Goal: Task Accomplishment & Management: Use online tool/utility

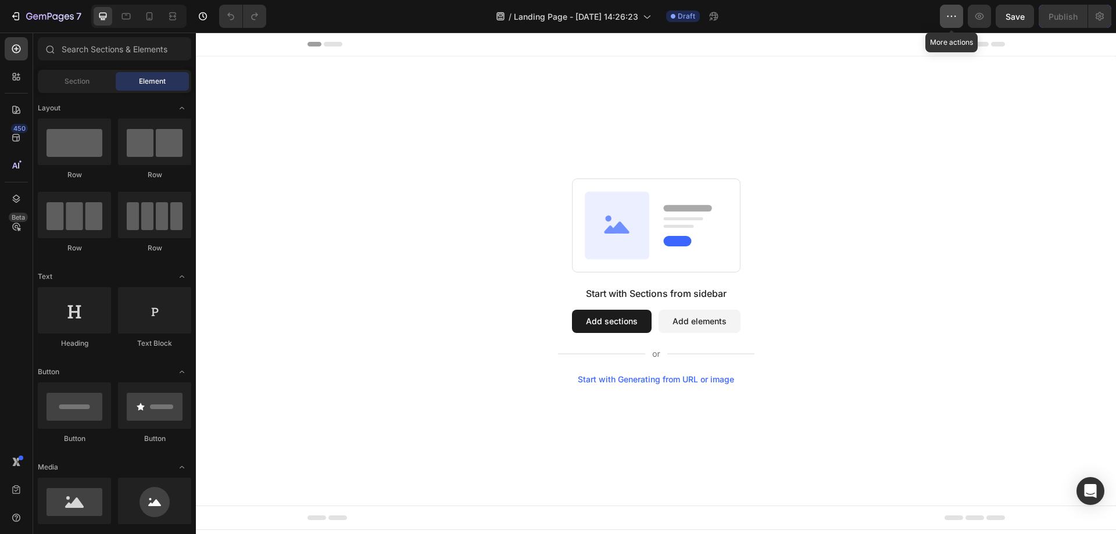
click at [954, 17] on icon "button" at bounding box center [951, 16] width 12 height 12
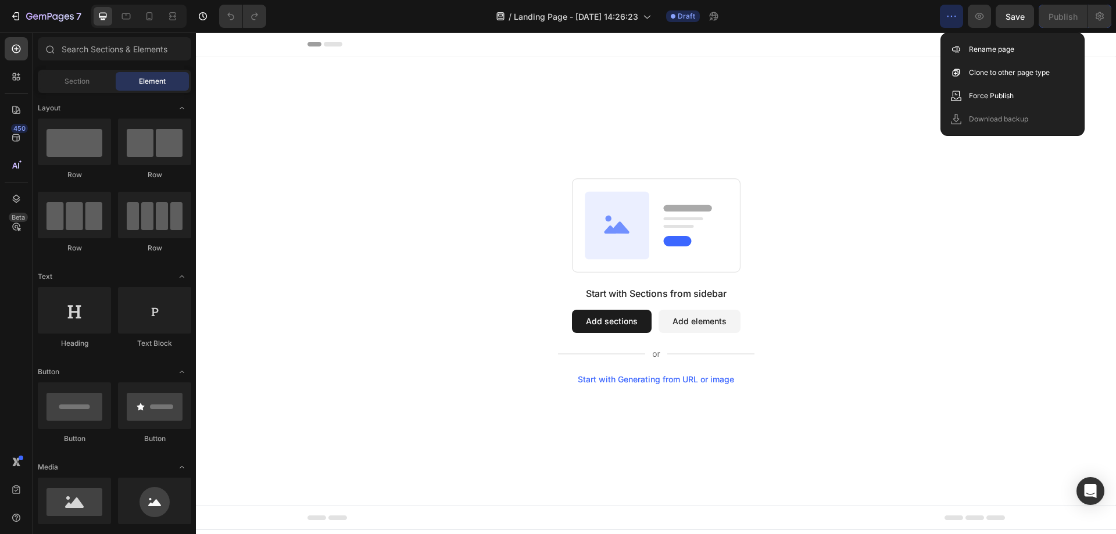
click at [627, 123] on div "Start with Sections from sidebar Add sections Add elements Start with Generatin…" at bounding box center [656, 280] width 920 height 449
click at [626, 20] on span "Landing Page - [DATE] 14:26:23" at bounding box center [576, 16] width 124 height 12
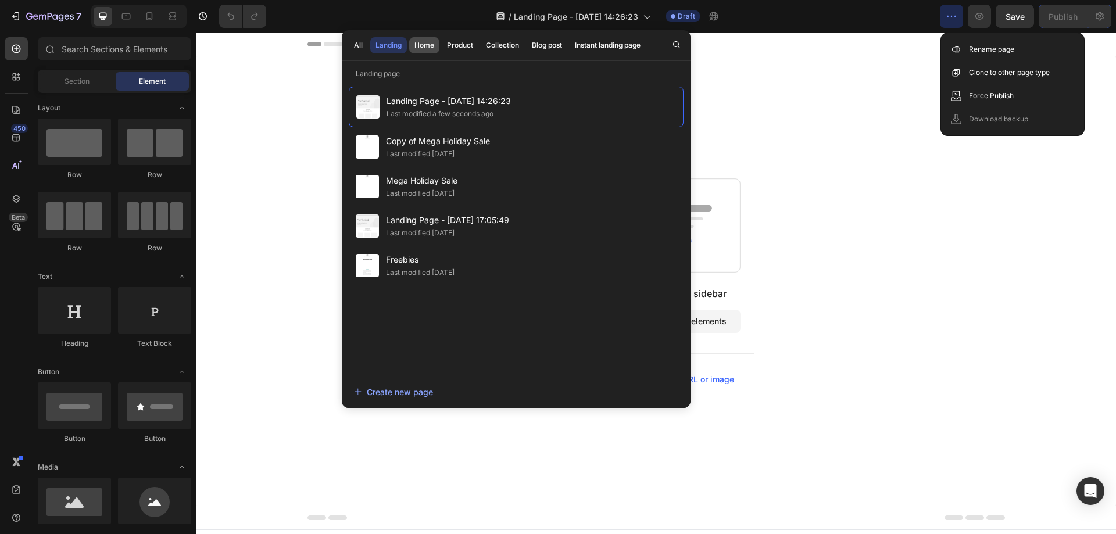
click at [417, 45] on div "Home" at bounding box center [424, 45] width 20 height 10
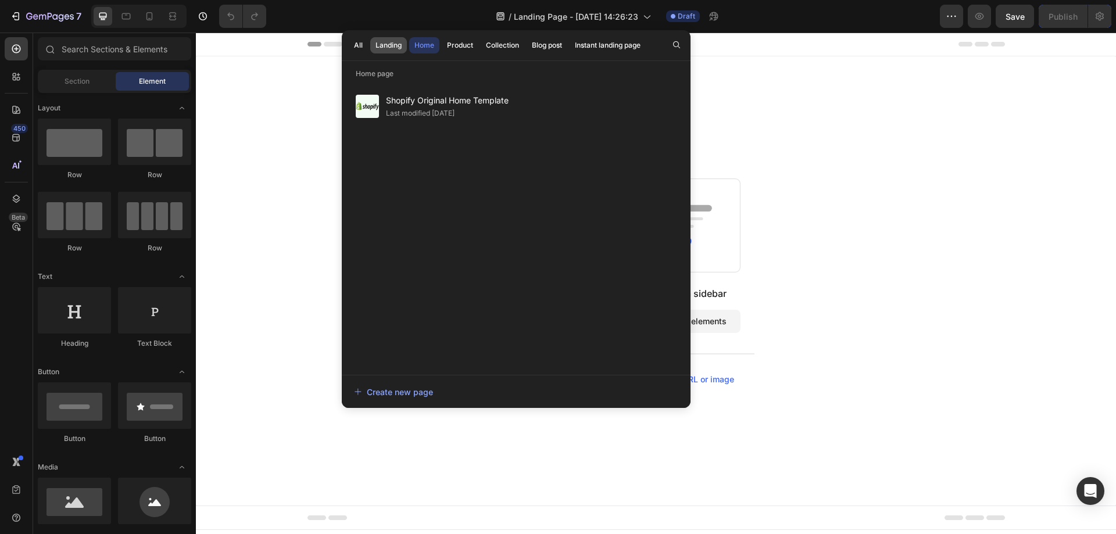
click at [392, 45] on div "Landing" at bounding box center [388, 45] width 26 height 10
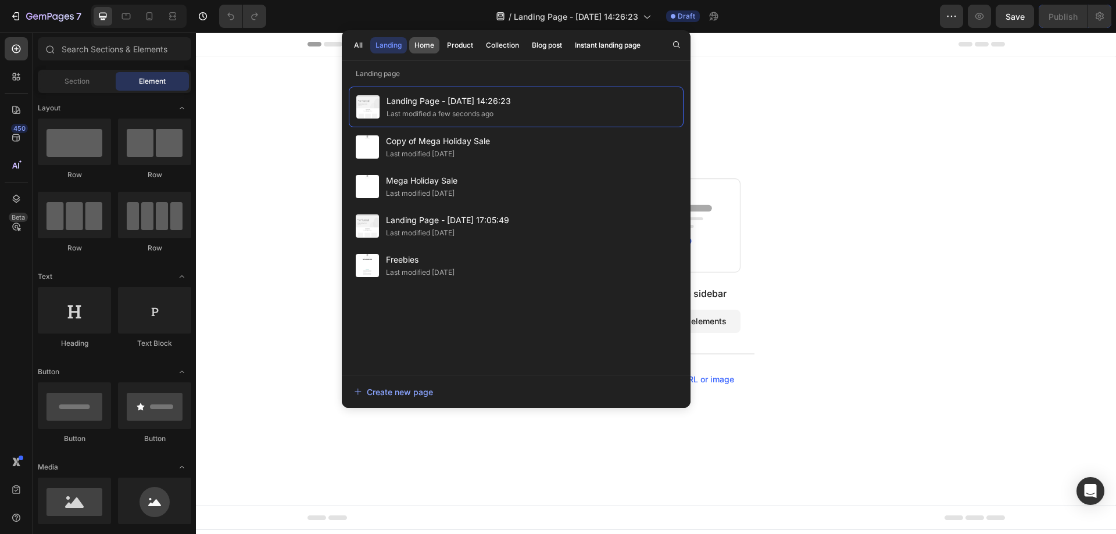
click at [411, 42] on button "Home" at bounding box center [424, 45] width 30 height 16
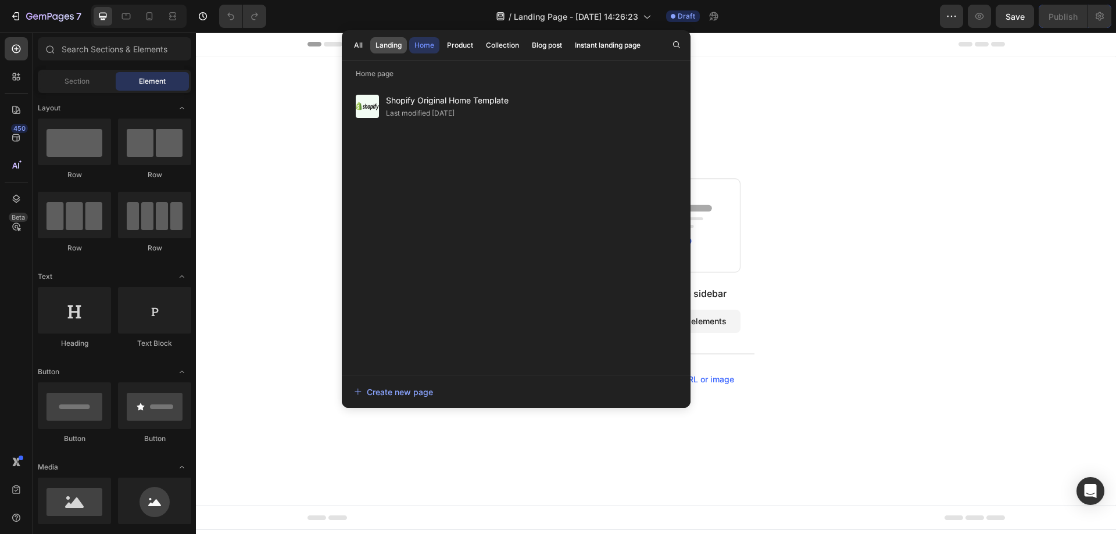
click at [392, 44] on div "Landing" at bounding box center [388, 45] width 26 height 10
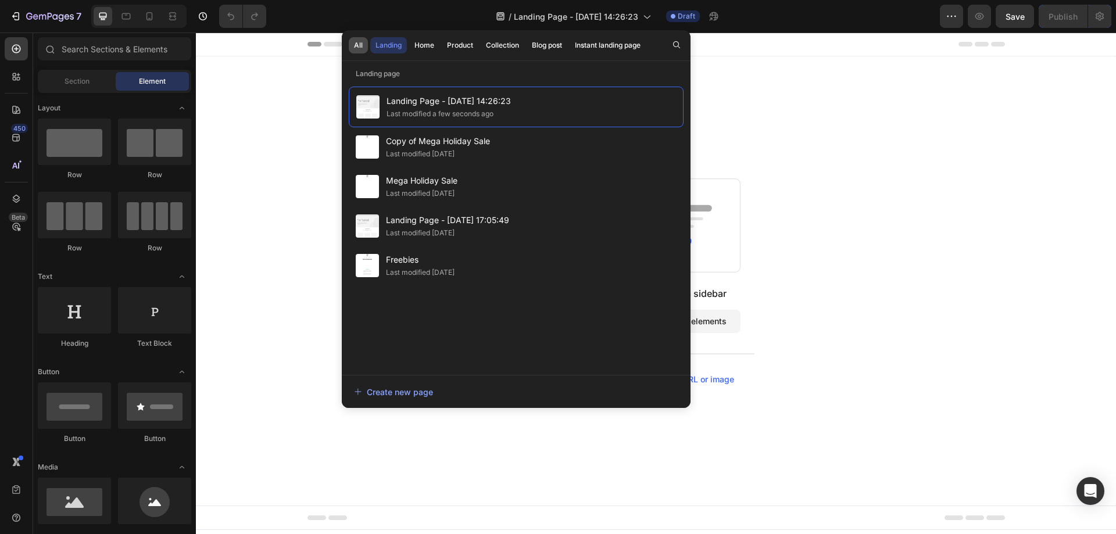
click at [359, 48] on div "All" at bounding box center [358, 45] width 9 height 10
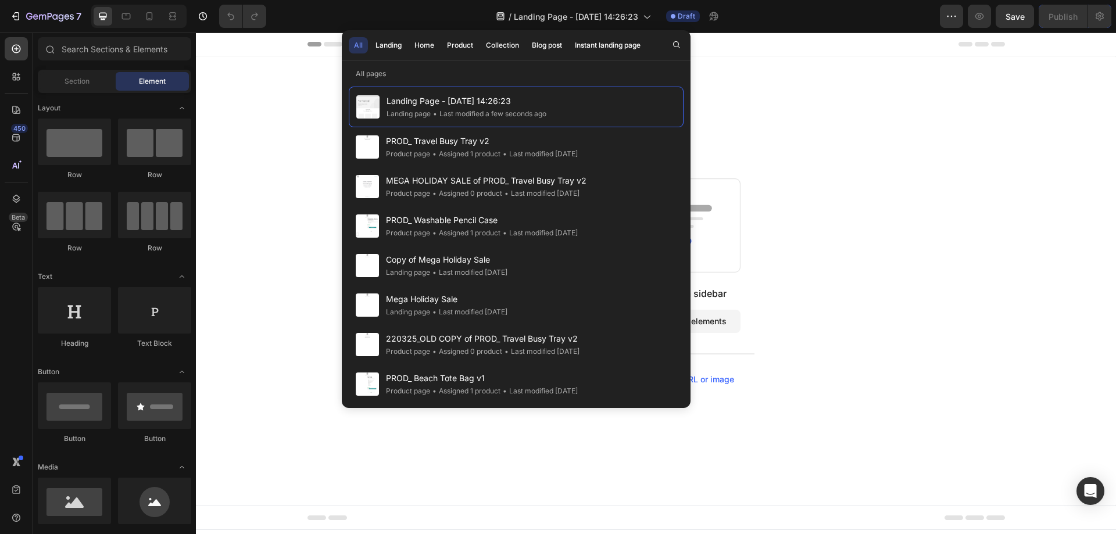
click at [282, 144] on div "Start with Sections from sidebar Add sections Add elements Start with Generatin…" at bounding box center [656, 280] width 920 height 449
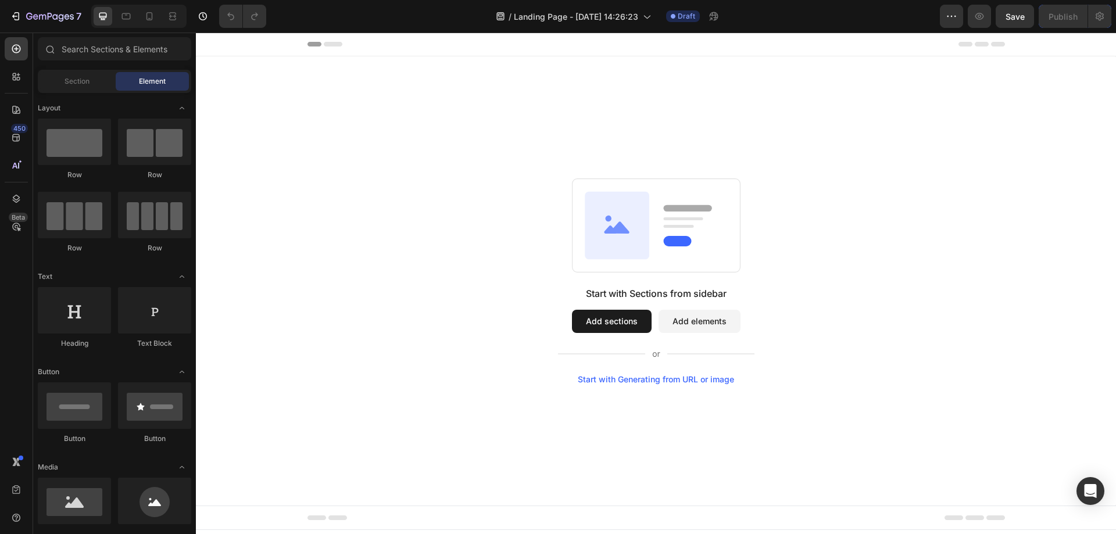
click at [635, 325] on button "Add sections" at bounding box center [612, 321] width 80 height 23
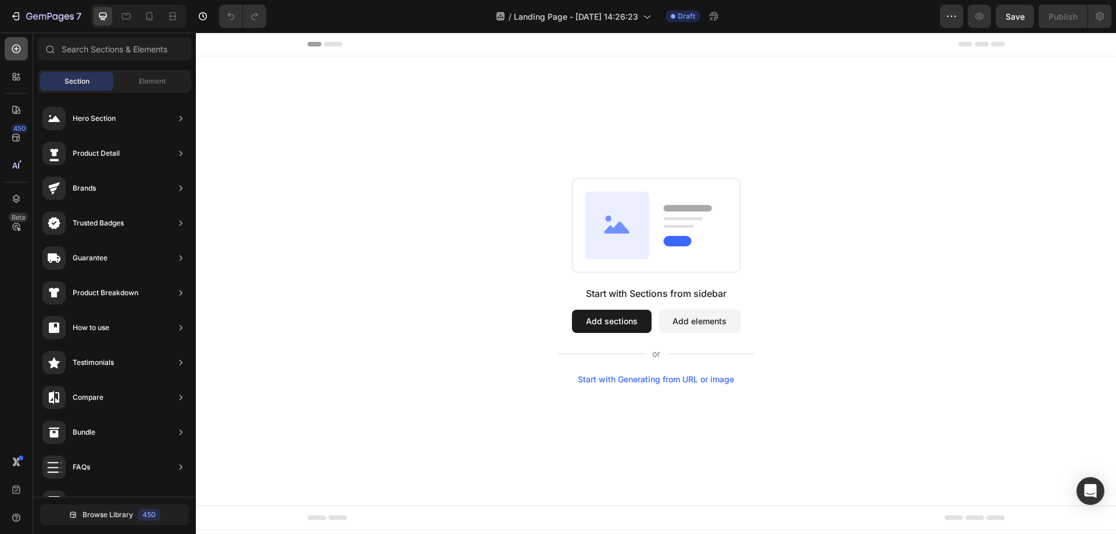
click at [7, 43] on div at bounding box center [16, 48] width 23 height 23
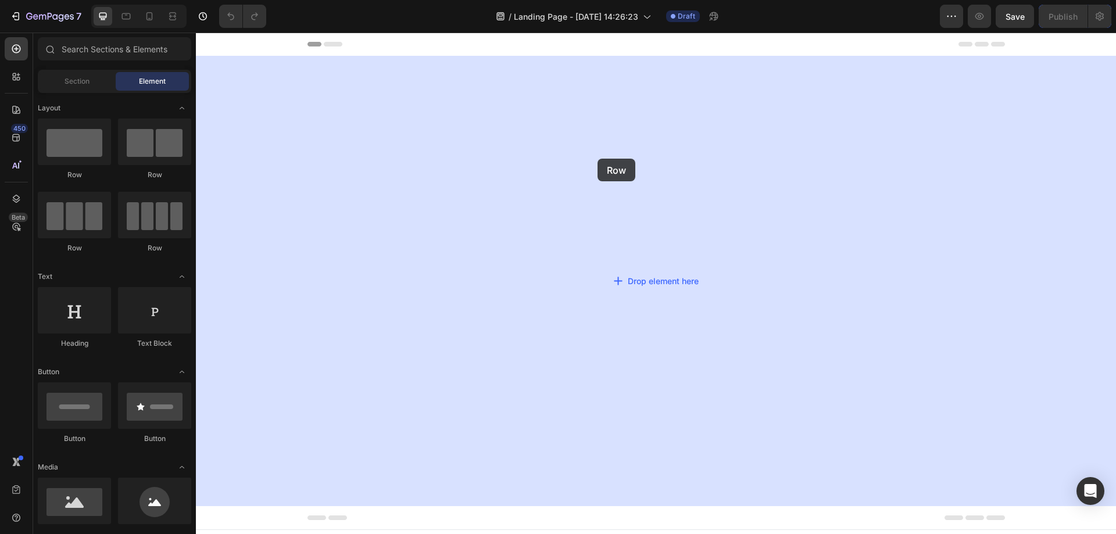
drag, startPoint x: 260, startPoint y: 188, endPoint x: 597, endPoint y: 159, distance: 338.3
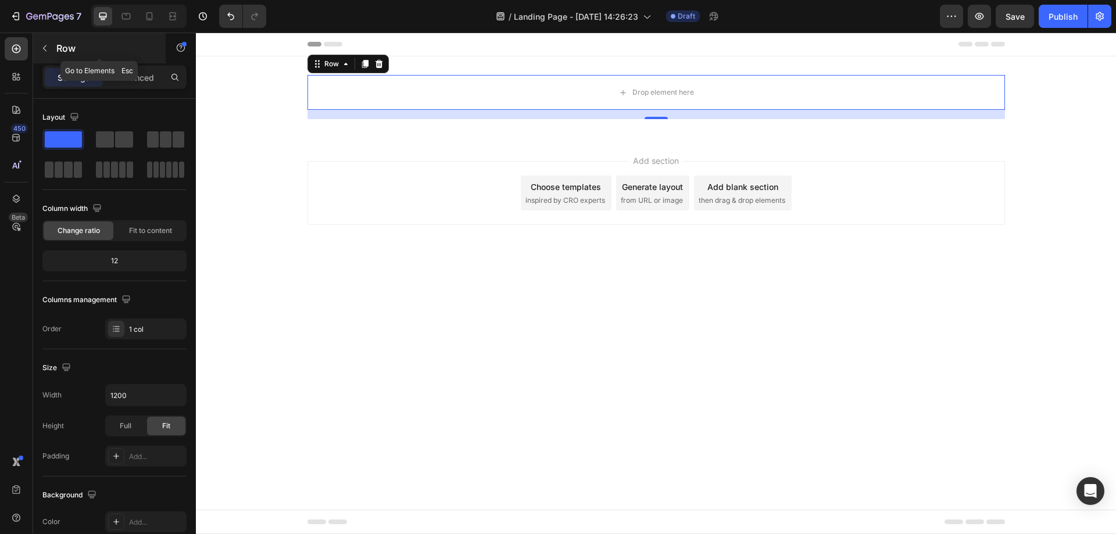
click at [45, 48] on icon "button" at bounding box center [44, 48] width 9 height 9
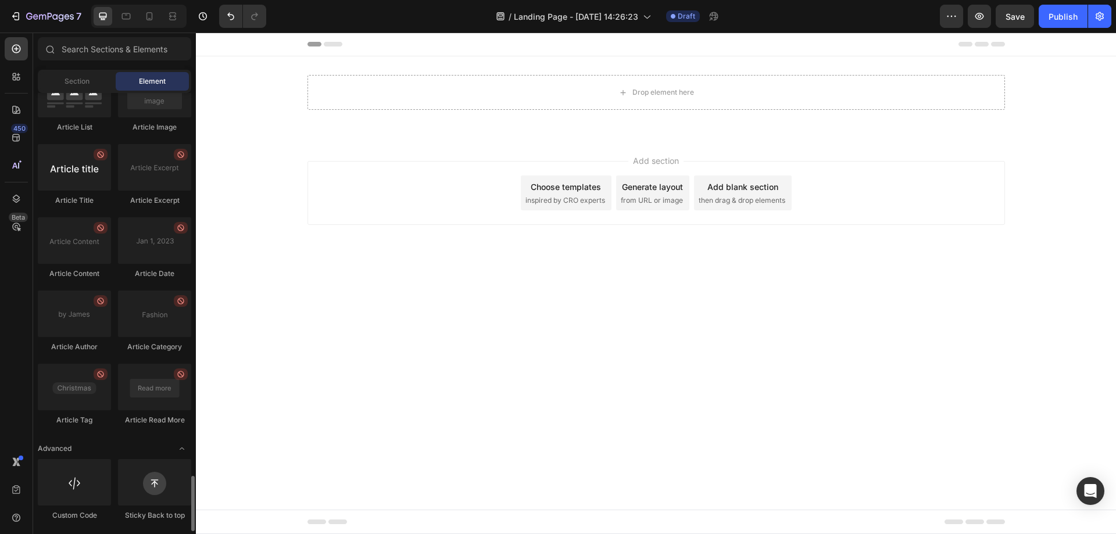
scroll to position [3006, 0]
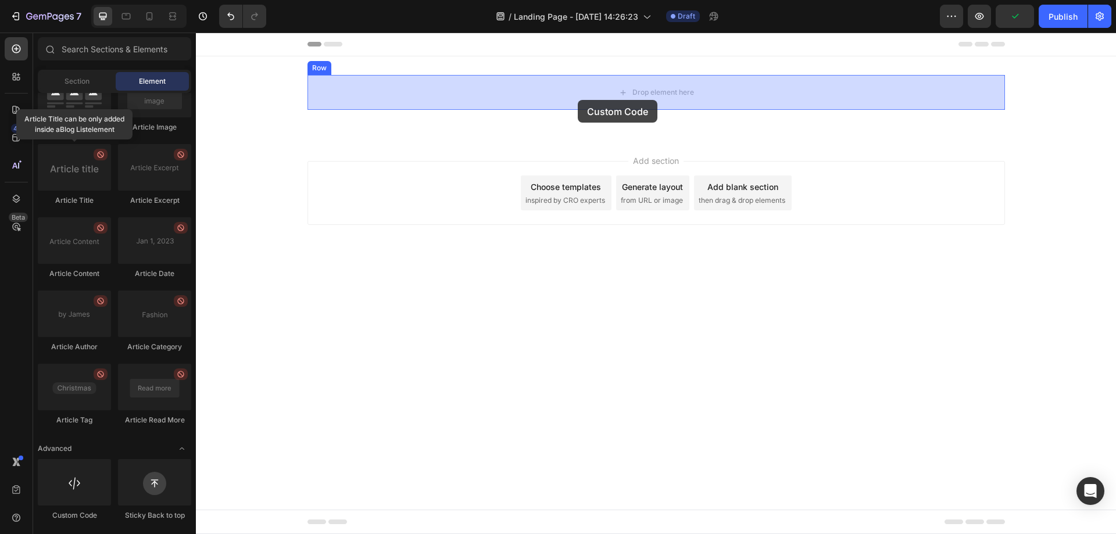
drag, startPoint x: 266, startPoint y: 518, endPoint x: 578, endPoint y: 100, distance: 521.5
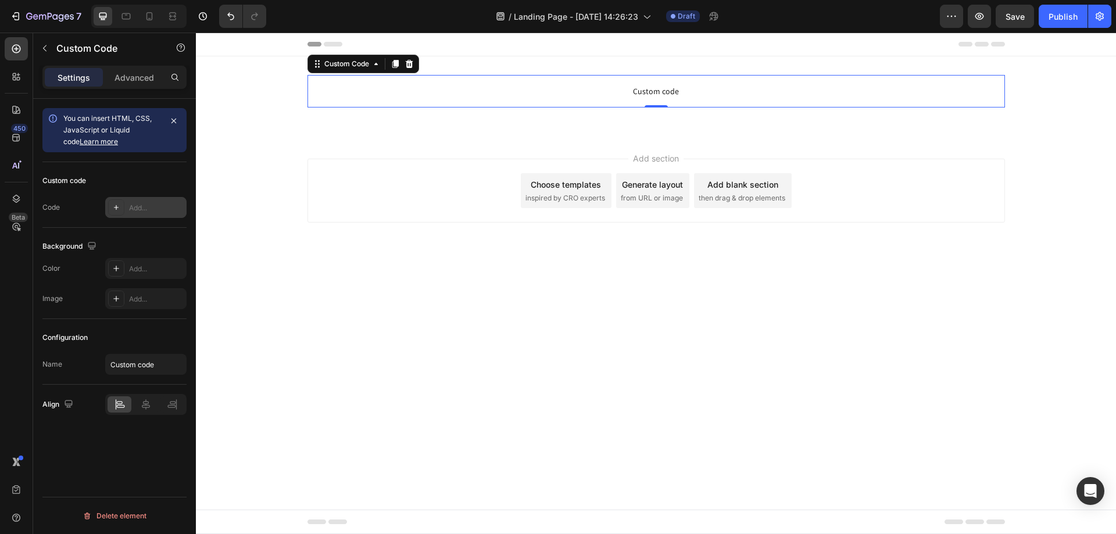
click at [131, 207] on div "Add..." at bounding box center [156, 208] width 55 height 10
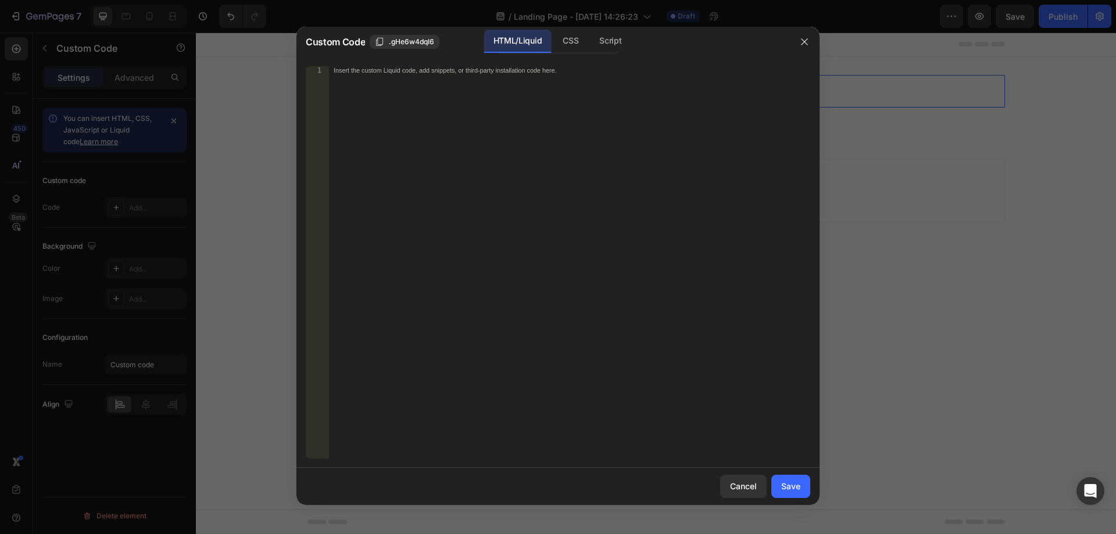
click at [507, 122] on div "Insert the custom Liquid code, add snippets, or third-party installation code h…" at bounding box center [569, 270] width 481 height 409
paste textarea "<div class="klaviyo-form-Rxzhnz"></div>"
type textarea "<div class="klaviyo-form-Rxzhnz"></div>"
click at [790, 488] on div "Save" at bounding box center [790, 486] width 19 height 12
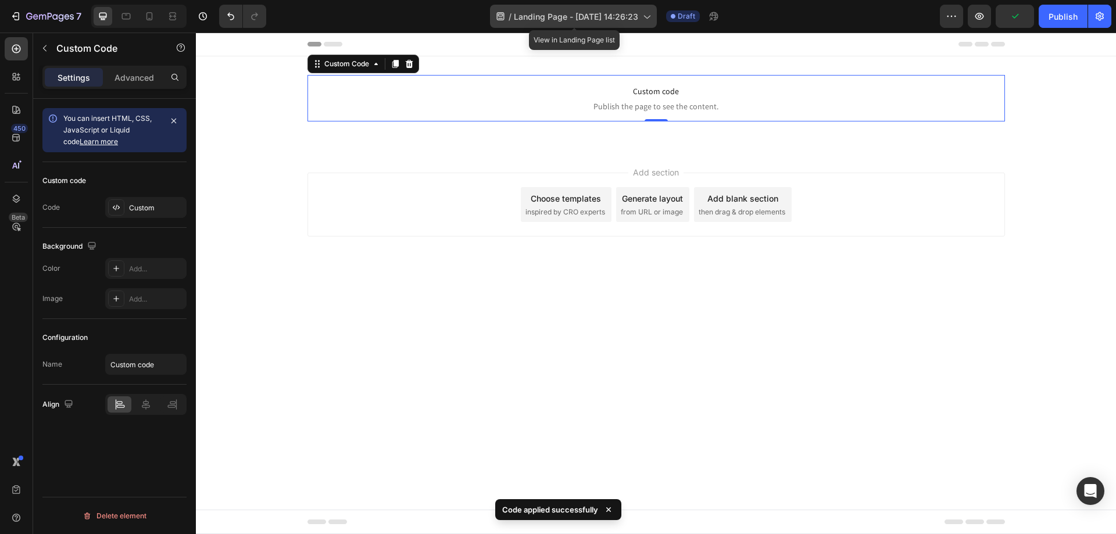
drag, startPoint x: 542, startPoint y: 15, endPoint x: 530, endPoint y: 14, distance: 11.6
click at [530, 14] on span "Landing Page - [DATE] 14:26:23" at bounding box center [576, 16] width 124 height 12
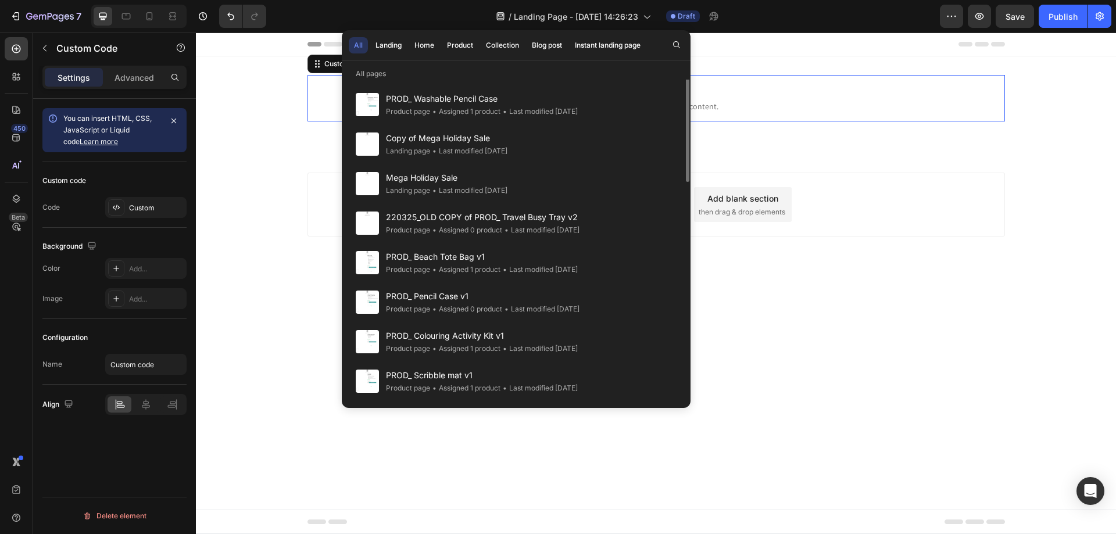
scroll to position [0, 0]
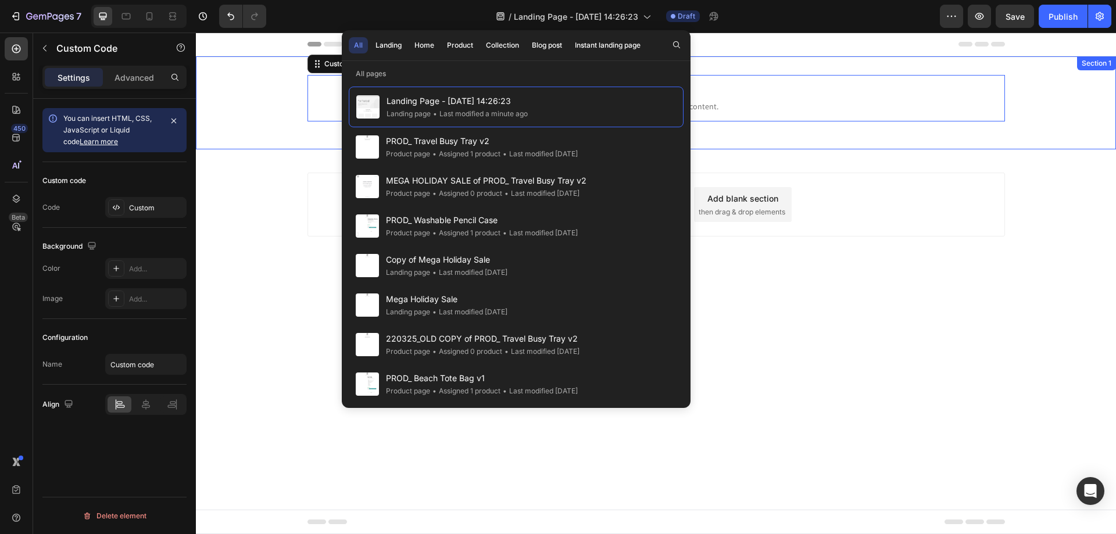
click at [259, 173] on div "Add section Choose templates inspired by CRO experts Generate layout from URL o…" at bounding box center [656, 220] width 920 height 143
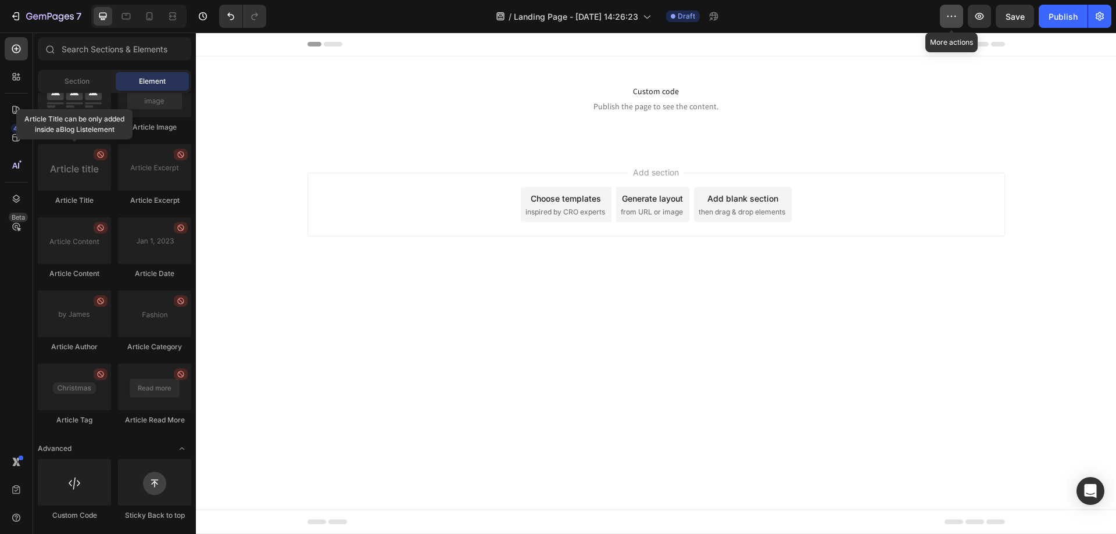
click at [958, 20] on button "button" at bounding box center [951, 16] width 23 height 23
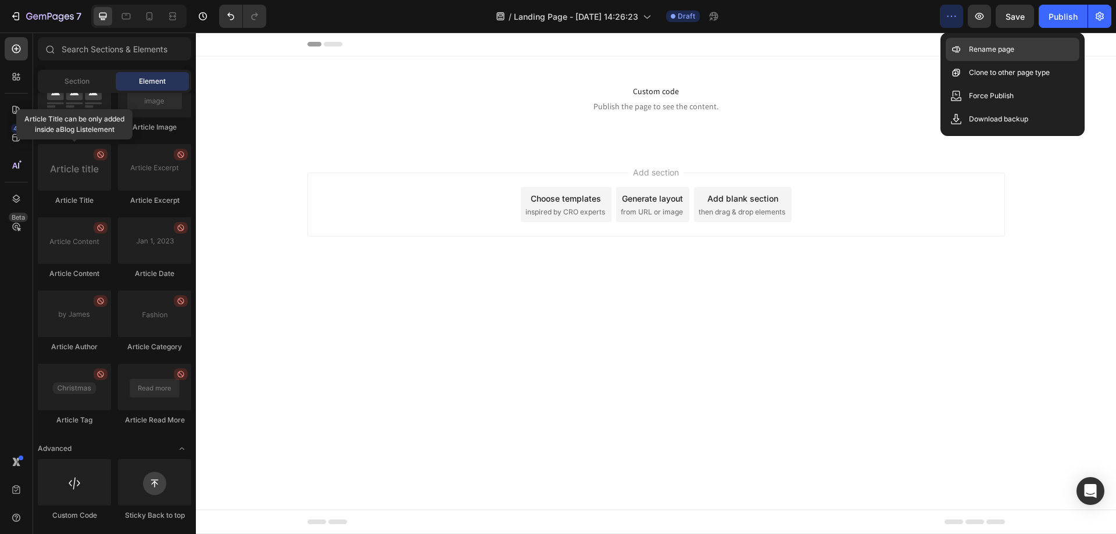
click at [979, 52] on p "Rename page" at bounding box center [991, 50] width 45 height 12
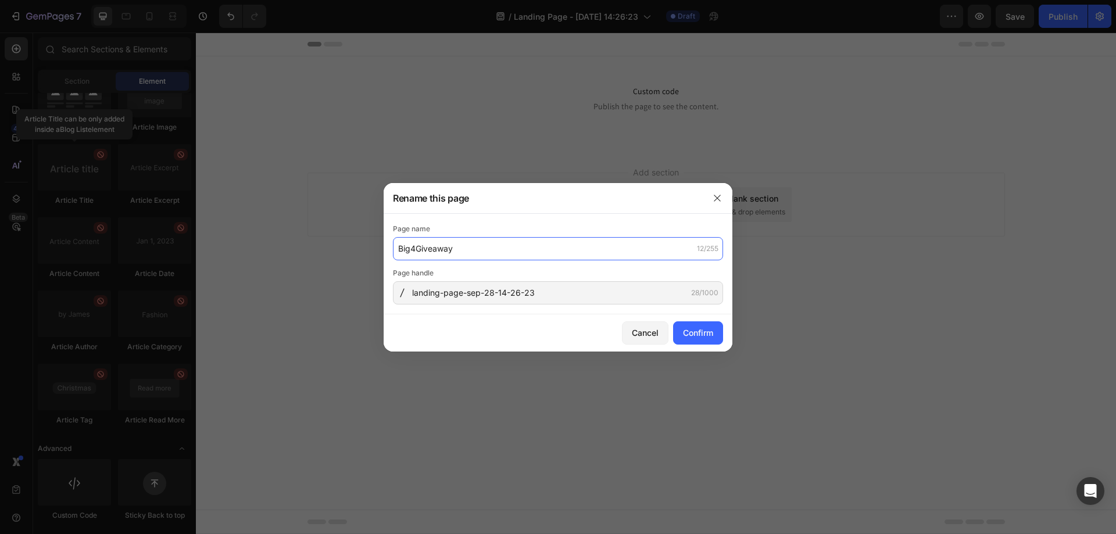
type input "Big4Giveaway"
click at [616, 306] on div "Page name Big4Giveaway 12/255 Page handle landing-page-sep-28-14-26-23 28/1000" at bounding box center [558, 264] width 349 height 101
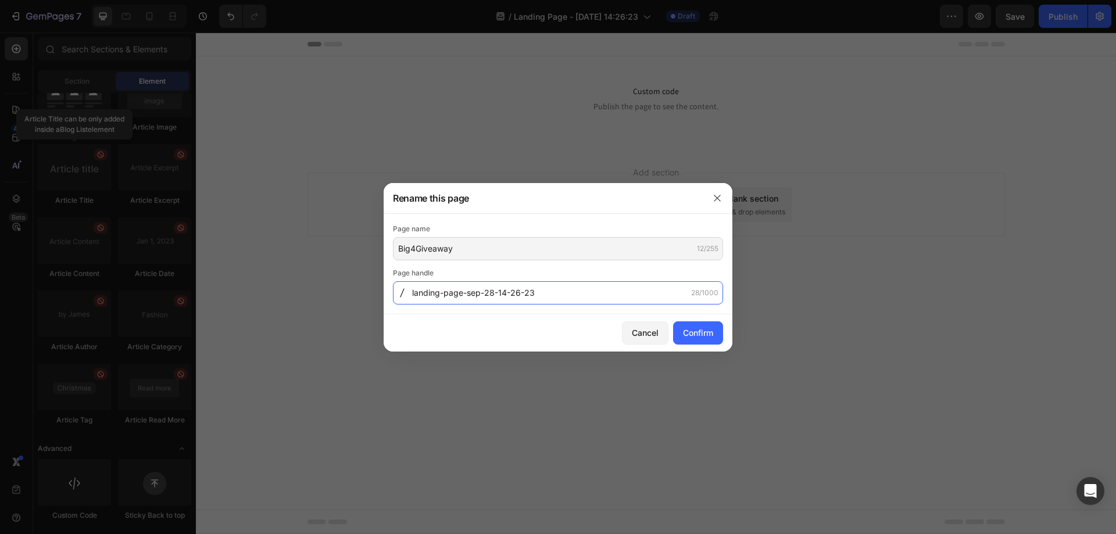
click at [568, 291] on input "landing-page-sep-28-14-26-23" at bounding box center [558, 292] width 330 height 23
click at [576, 295] on input "landing-page-sep-28-14-26-23" at bounding box center [558, 292] width 330 height 23
click at [581, 292] on input "landing-page-sep-28-14-26-23" at bounding box center [558, 292] width 330 height 23
click at [537, 294] on input "landing-page-sep-28-14-26-23" at bounding box center [558, 292] width 330 height 23
type input "Big4Giveaway"
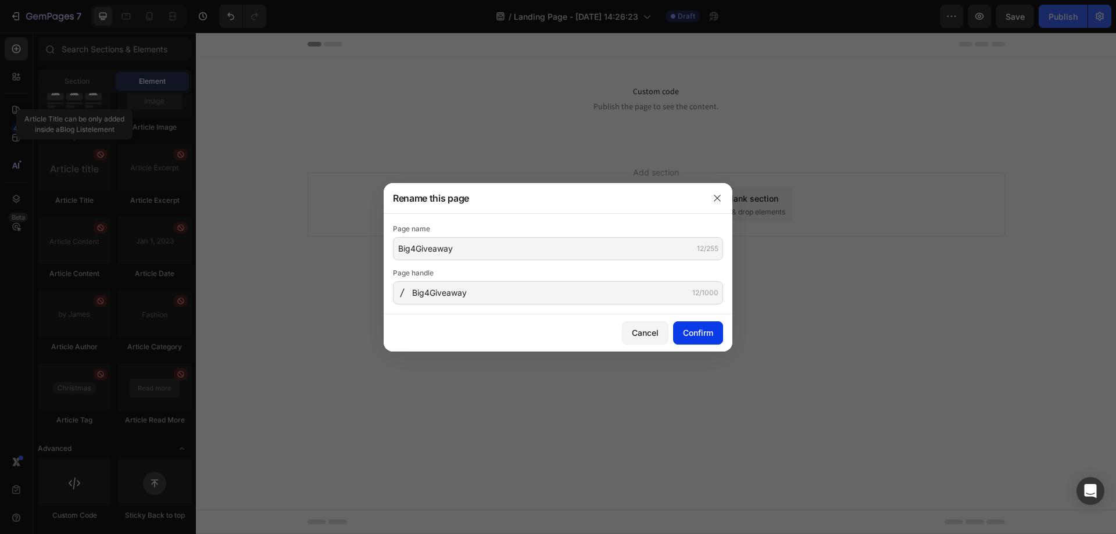
click at [693, 335] on div "Confirm" at bounding box center [698, 333] width 30 height 12
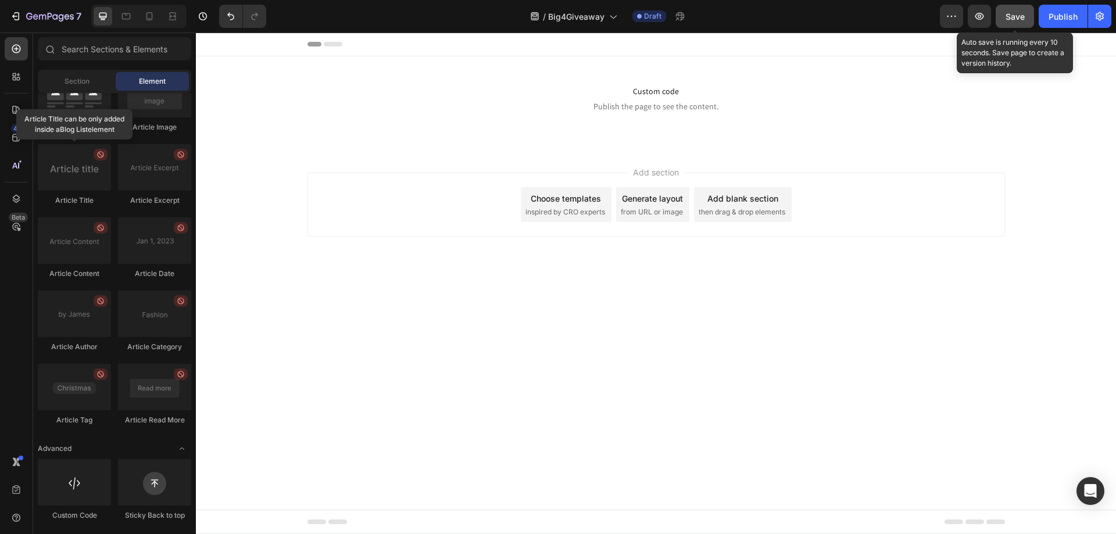
click at [1008, 17] on span "Save" at bounding box center [1014, 17] width 19 height 10
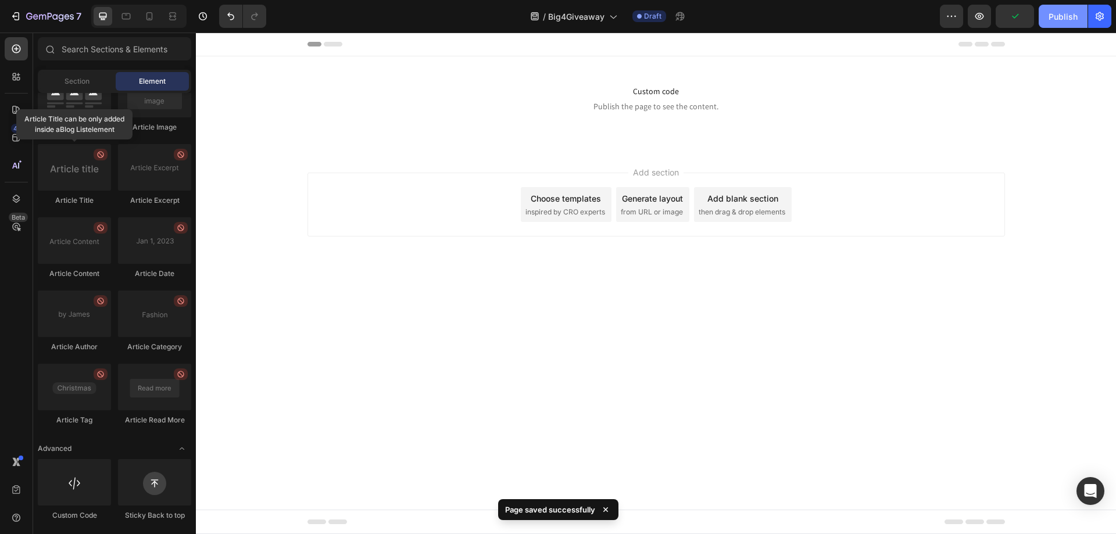
click at [1065, 17] on div "Publish" at bounding box center [1062, 16] width 29 height 12
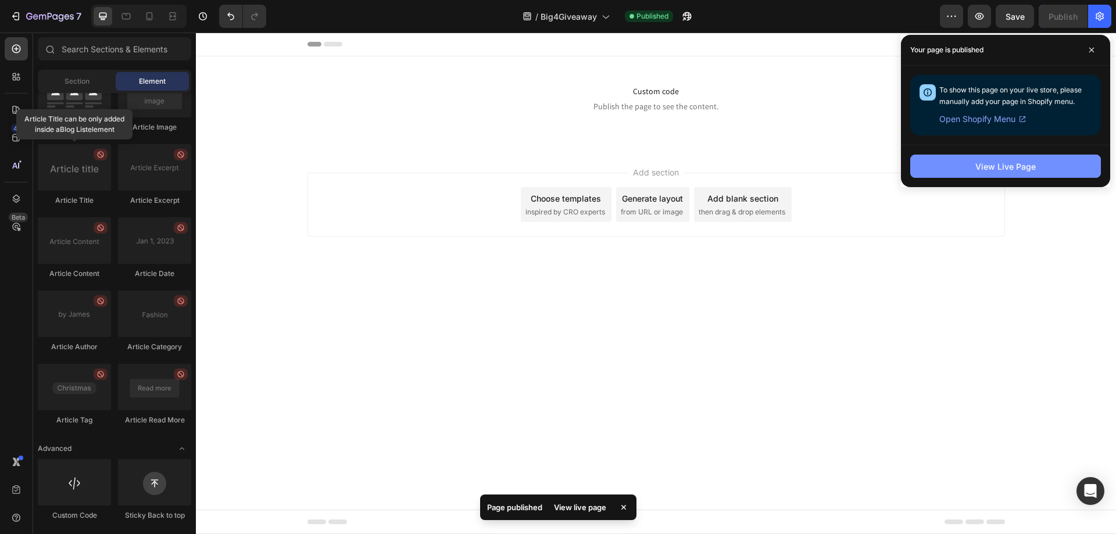
click at [1013, 167] on div "View Live Page" at bounding box center [1005, 166] width 60 height 12
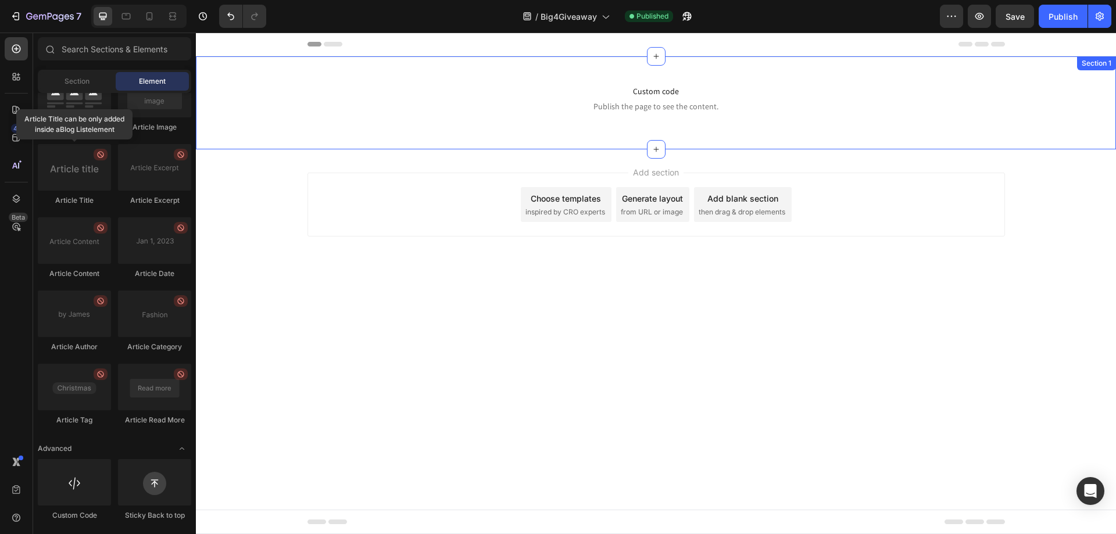
click at [583, 64] on div "Custom code Publish the page to see the content. Custom Code Row Section 1" at bounding box center [656, 102] width 920 height 93
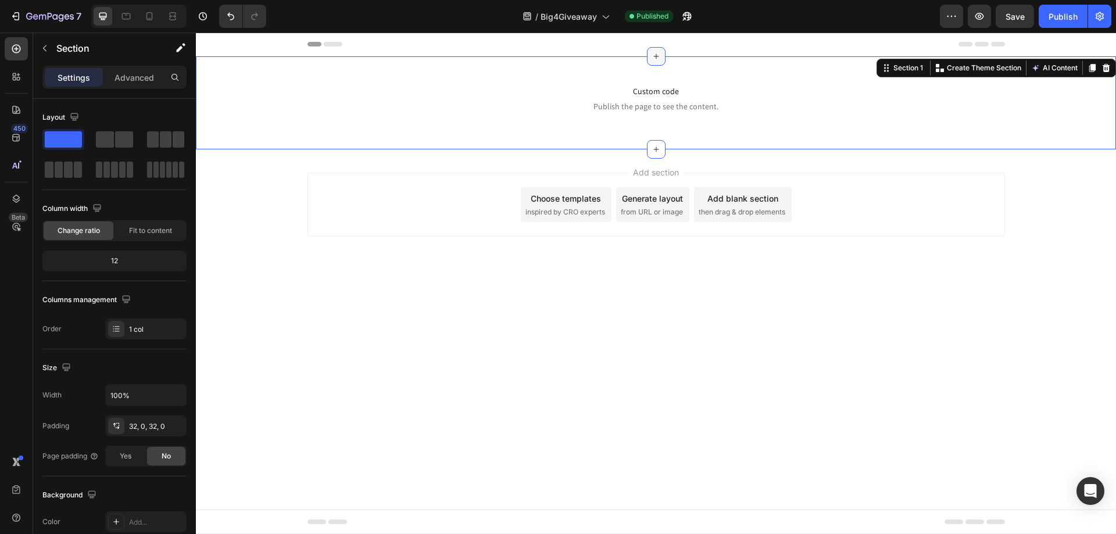
click at [653, 62] on div at bounding box center [656, 56] width 19 height 19
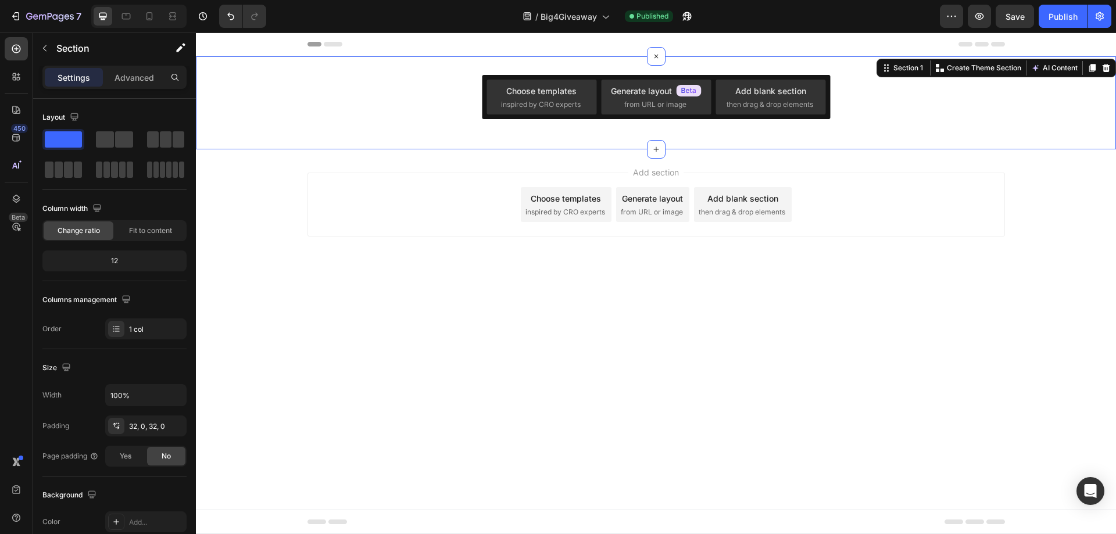
click at [363, 310] on body "Header Custom code Publish the page to see the content. Custom Code Row Section…" at bounding box center [656, 284] width 920 height 502
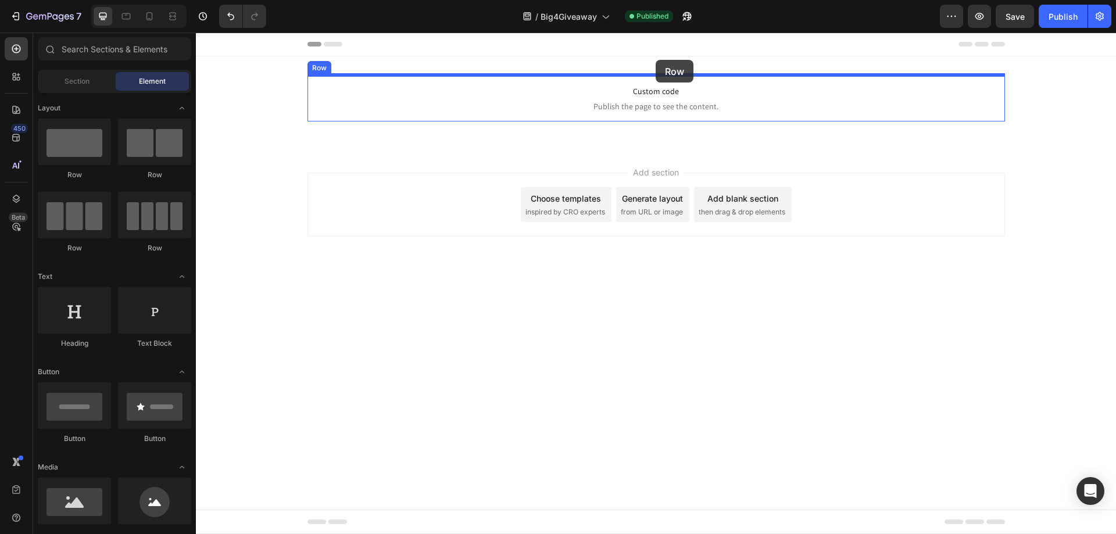
drag, startPoint x: 276, startPoint y: 172, endPoint x: 656, endPoint y: 60, distance: 395.7
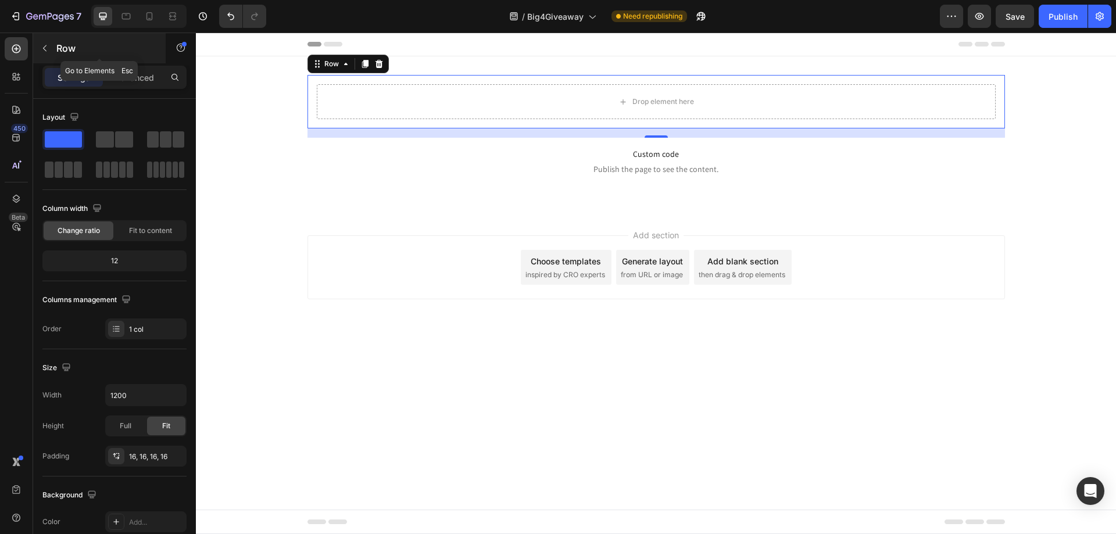
click at [38, 40] on button "button" at bounding box center [44, 48] width 19 height 19
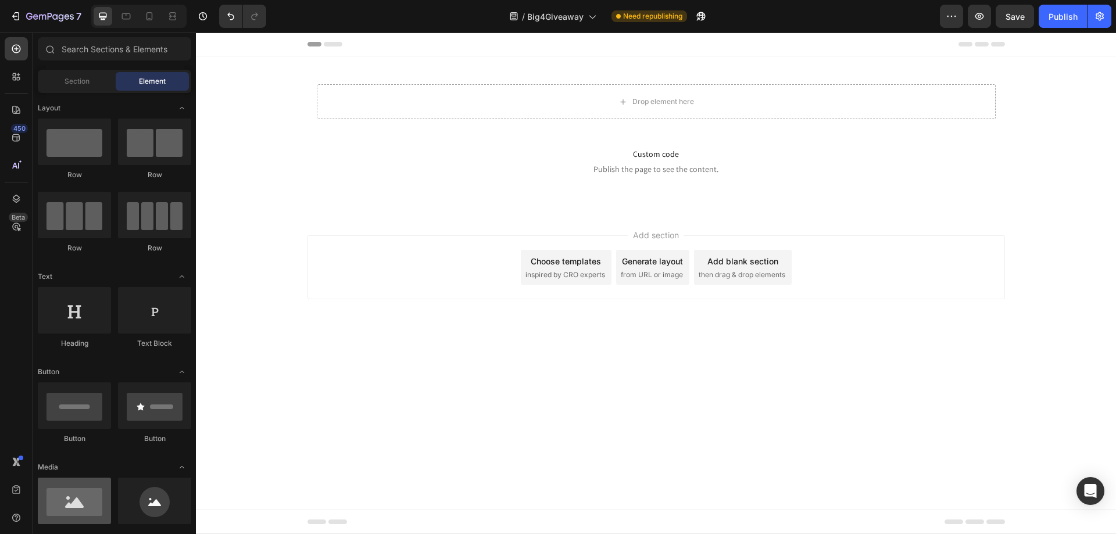
scroll to position [116, 0]
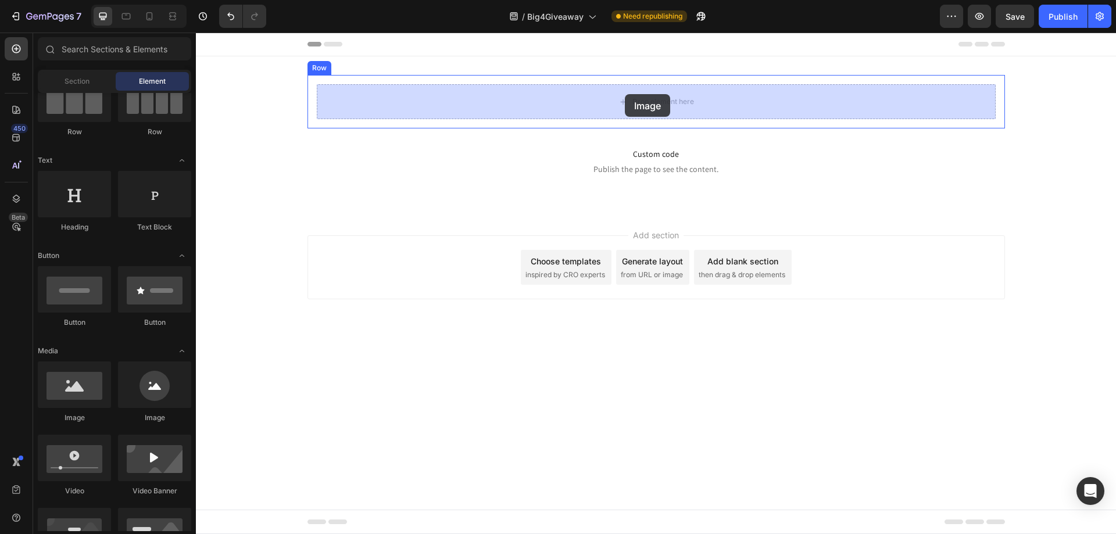
drag, startPoint x: 290, startPoint y: 425, endPoint x: 625, endPoint y: 94, distance: 470.9
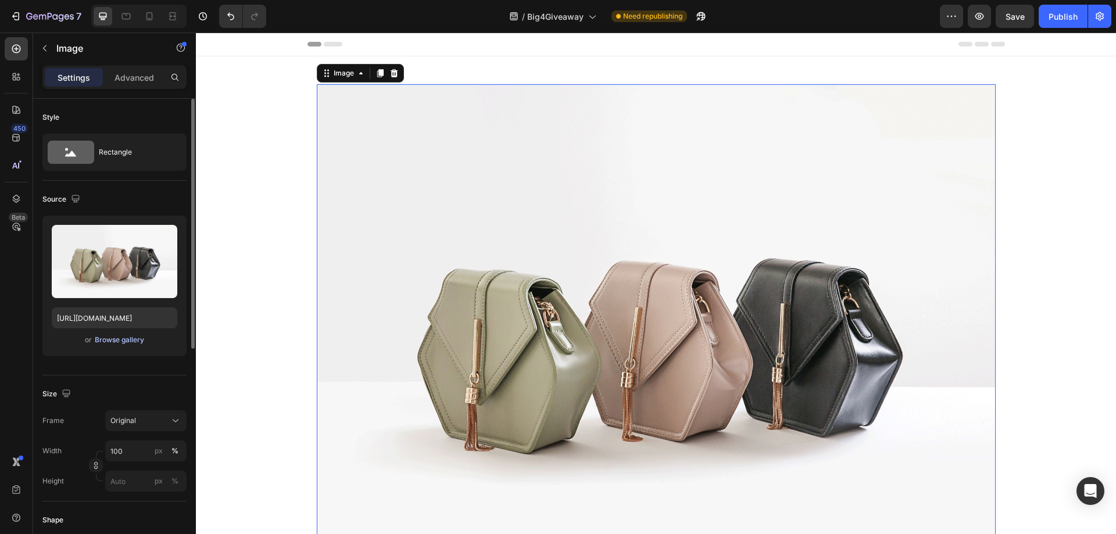
click at [119, 341] on div "Browse gallery" at bounding box center [119, 340] width 49 height 10
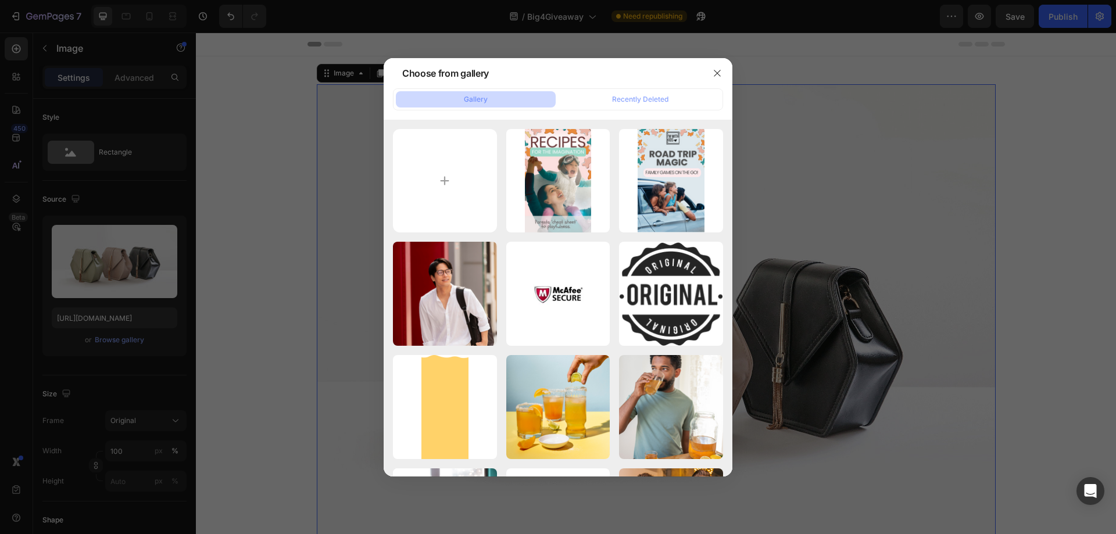
click at [485, 95] on div "Gallery" at bounding box center [476, 99] width 24 height 10
click at [446, 173] on input "file" at bounding box center [445, 181] width 104 height 104
type input "C:\fakepath\600x200_BIG 4 HOLIDAY GIVEAWAY.png"
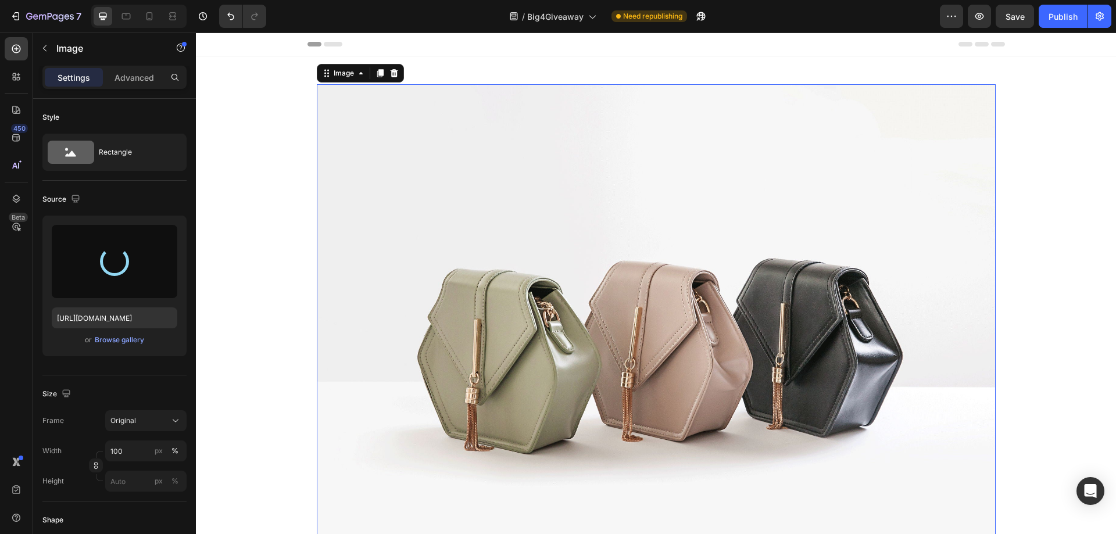
type input "[URL][DOMAIN_NAME]"
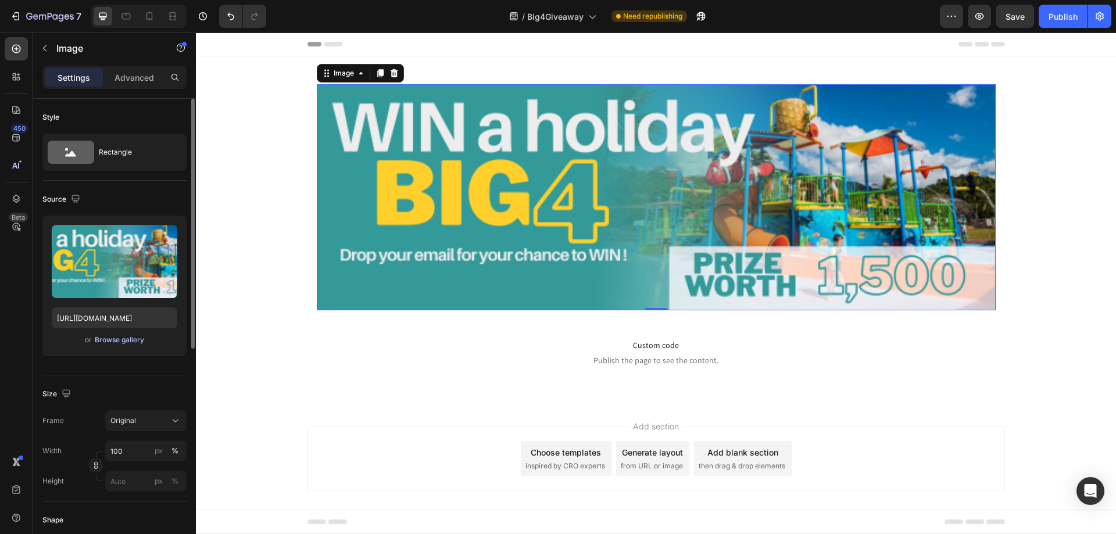
click at [110, 342] on div "Browse gallery" at bounding box center [119, 340] width 49 height 10
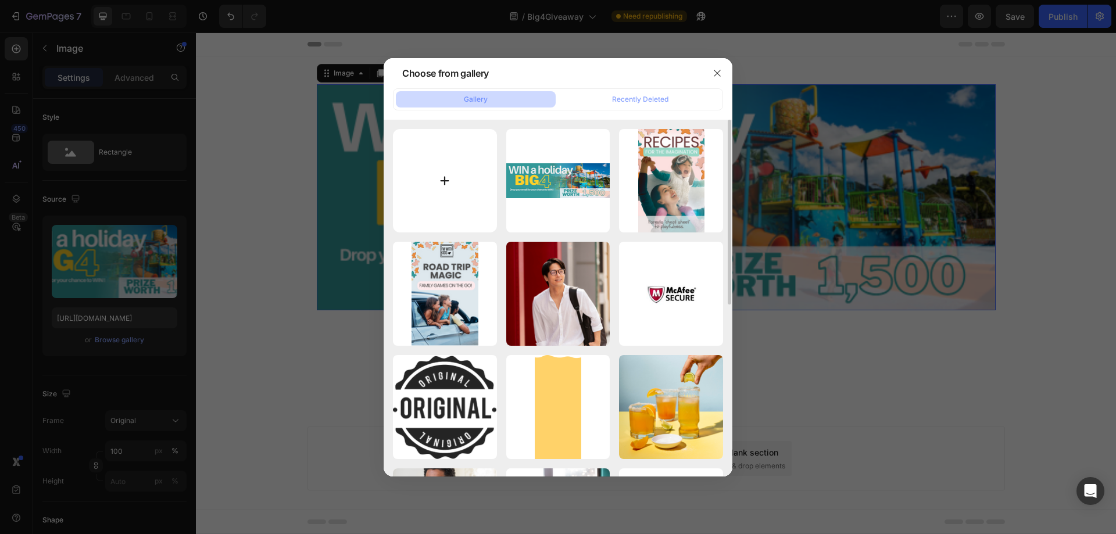
click at [427, 191] on input "file" at bounding box center [445, 181] width 104 height 104
type input "C:\fakepath\1200x400_BIG 4 HOLIDAY GIVEAWAY.png"
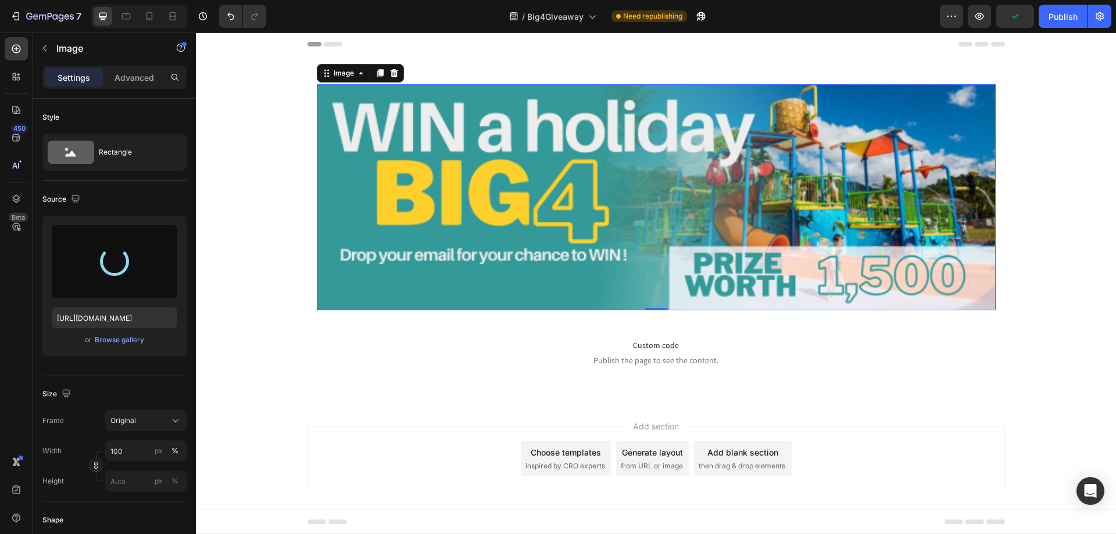
type input "[URL][DOMAIN_NAME]"
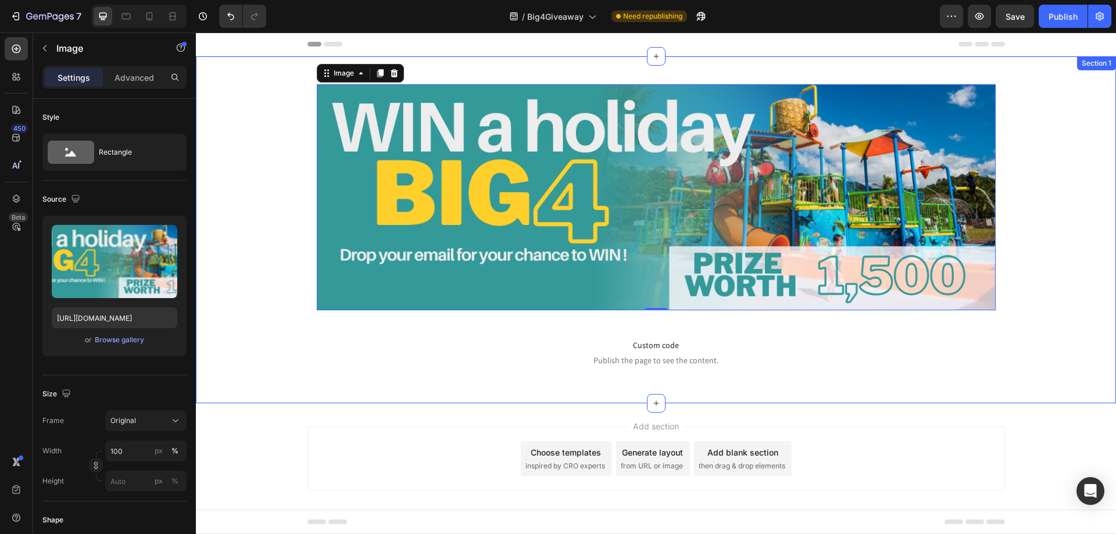
click at [256, 182] on div "Image 0 Row Custom code Publish the page to see the content. Custom Code Row" at bounding box center [656, 230] width 920 height 310
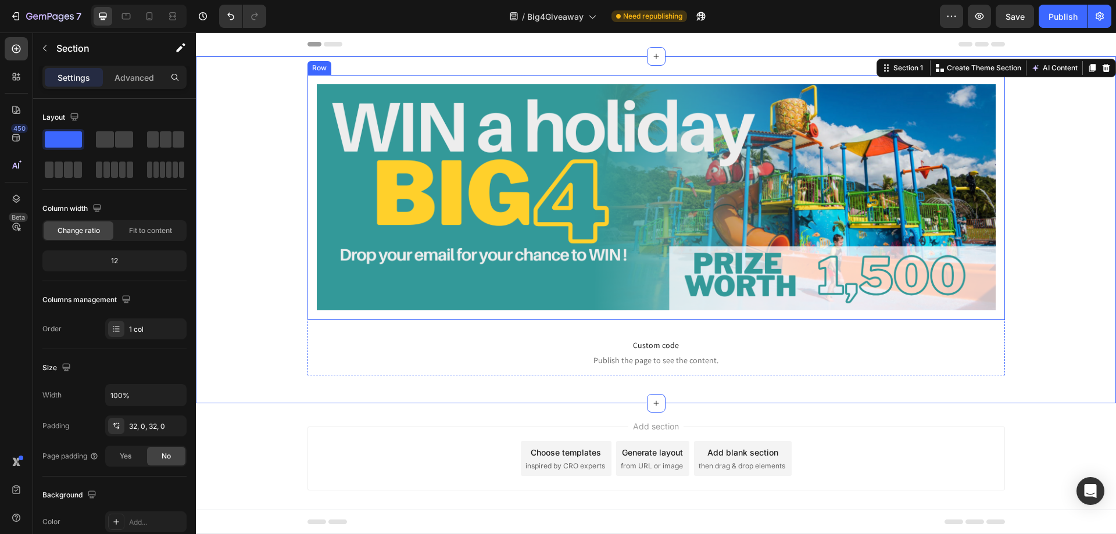
click at [619, 316] on div "Image Row" at bounding box center [655, 197] width 697 height 245
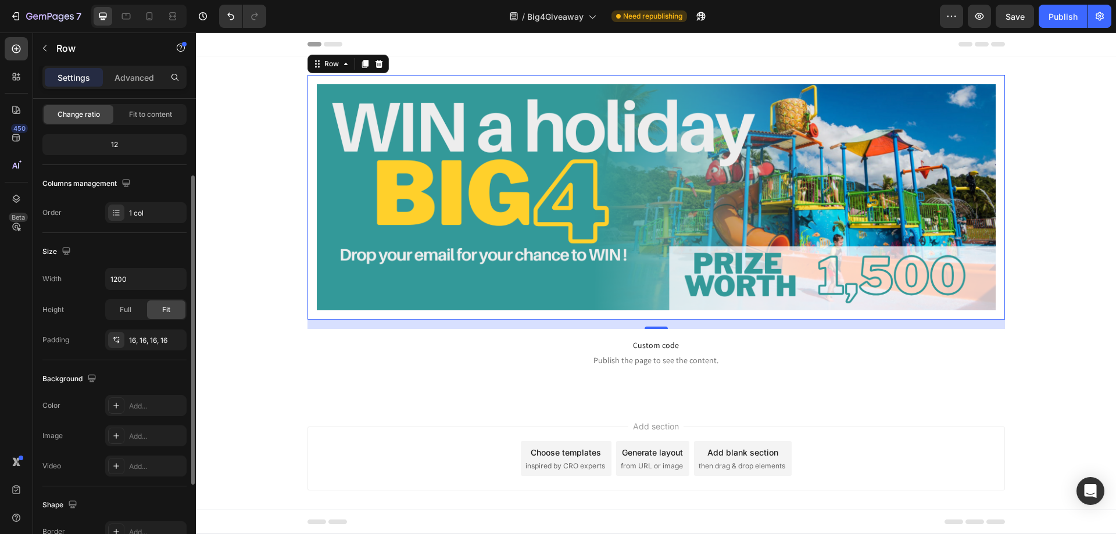
scroll to position [0, 0]
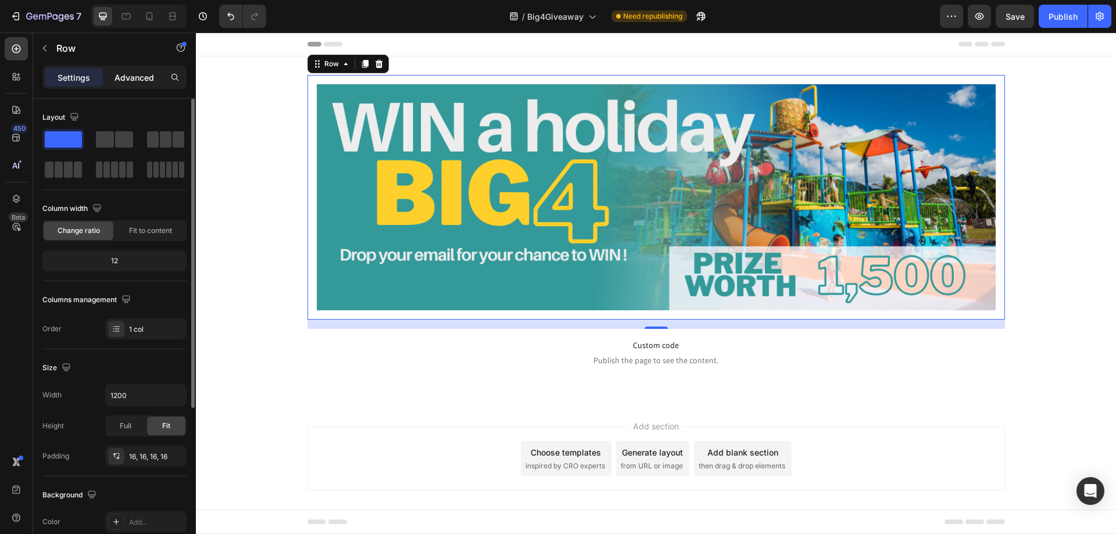
click at [125, 78] on p "Advanced" at bounding box center [134, 77] width 40 height 12
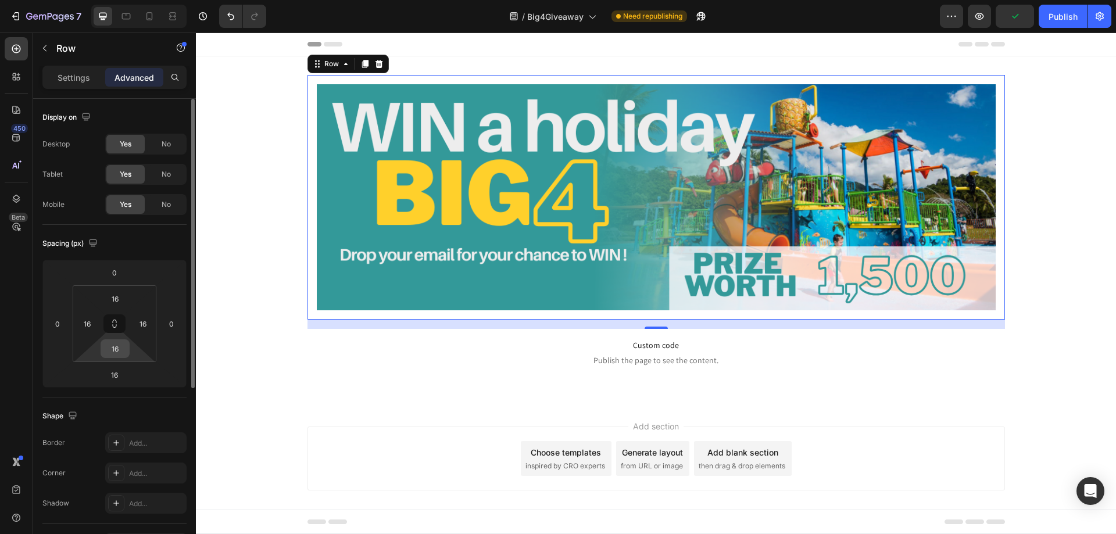
click at [121, 348] on input "16" at bounding box center [114, 348] width 23 height 17
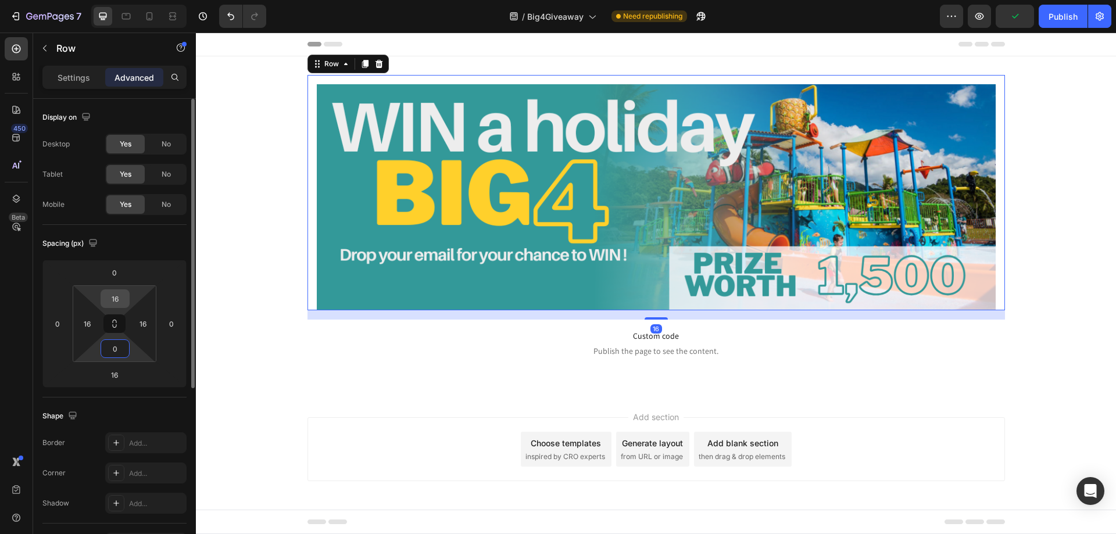
type input "0"
click at [123, 301] on input "16" at bounding box center [114, 298] width 23 height 17
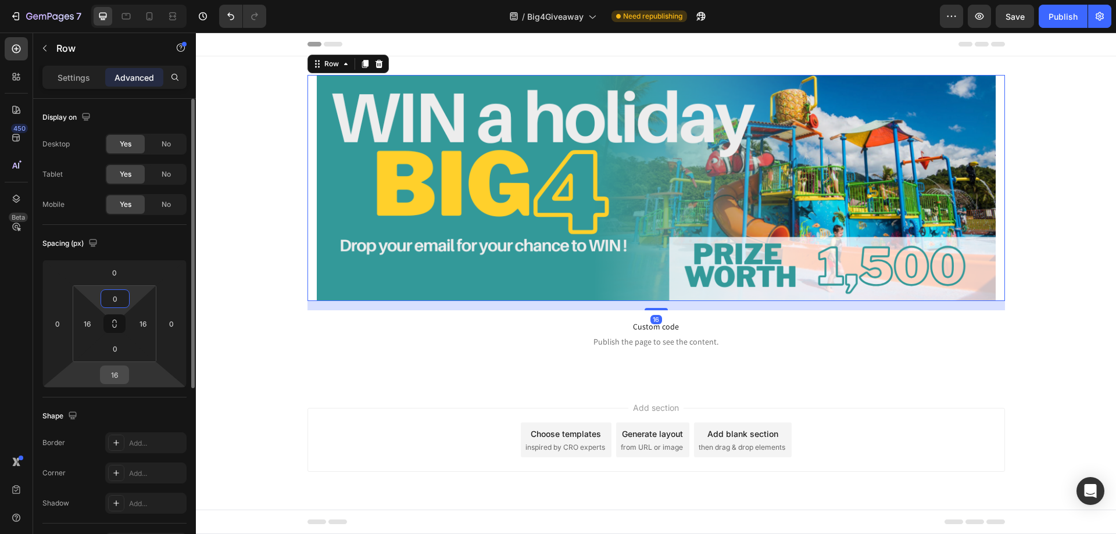
type input "0"
click at [119, 373] on input "16" at bounding box center [114, 374] width 23 height 17
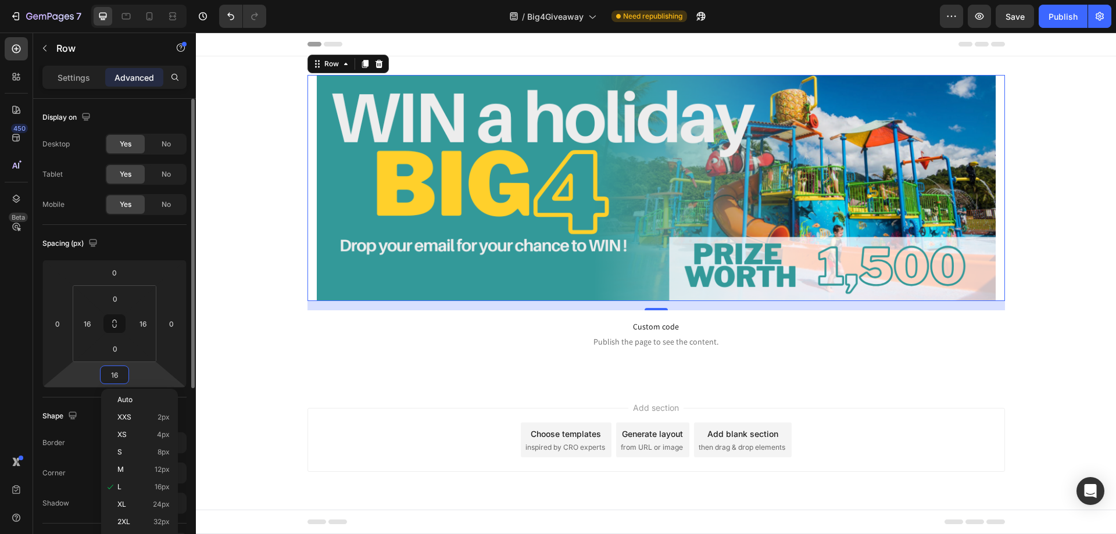
type input "0"
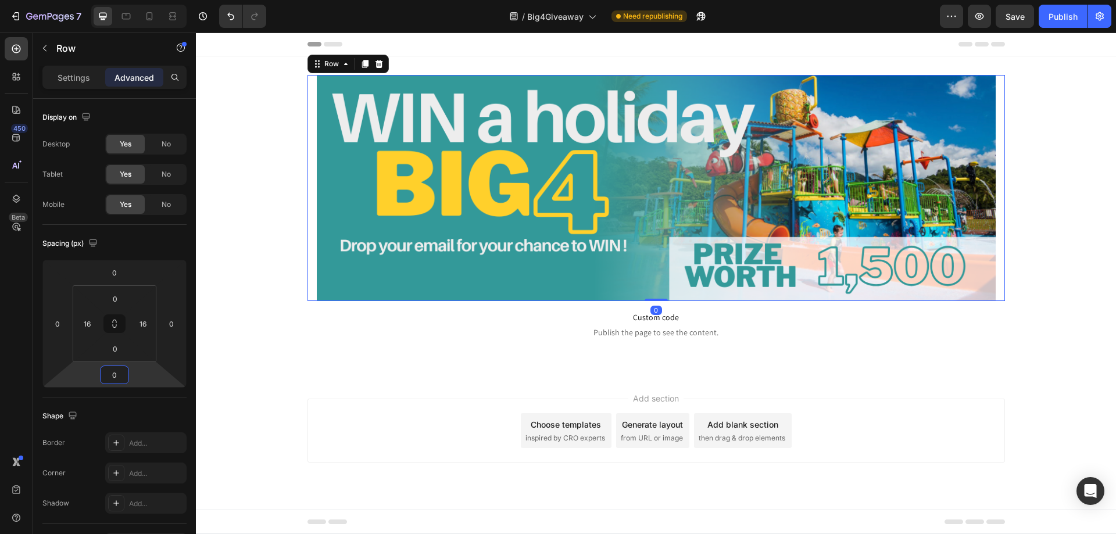
click at [437, 359] on div "Image Row 0 Custom code Publish the page to see the content. Custom Code Row Se…" at bounding box center [656, 215] width 920 height 319
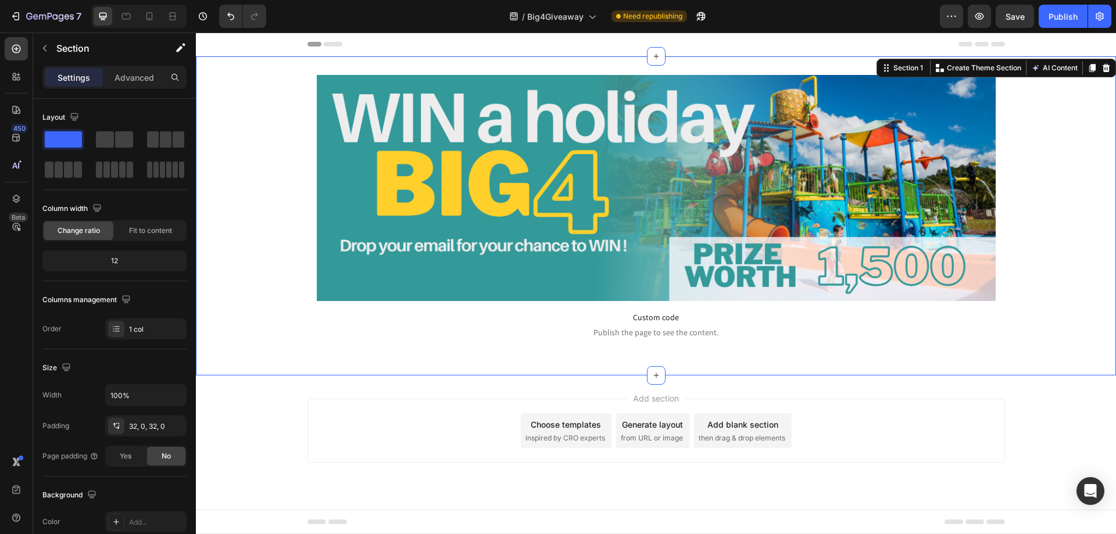
click at [459, 60] on div "Image Row Custom code Publish the page to see the content. Custom Code Row Sect…" at bounding box center [656, 215] width 920 height 319
click at [120, 78] on p "Advanced" at bounding box center [134, 77] width 40 height 12
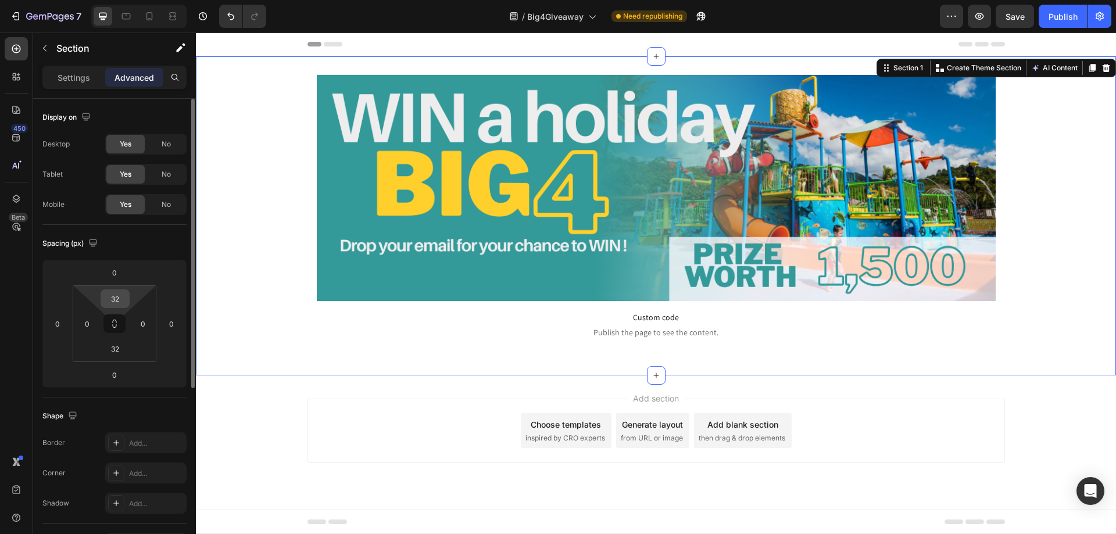
click at [117, 303] on input "32" at bounding box center [114, 298] width 23 height 17
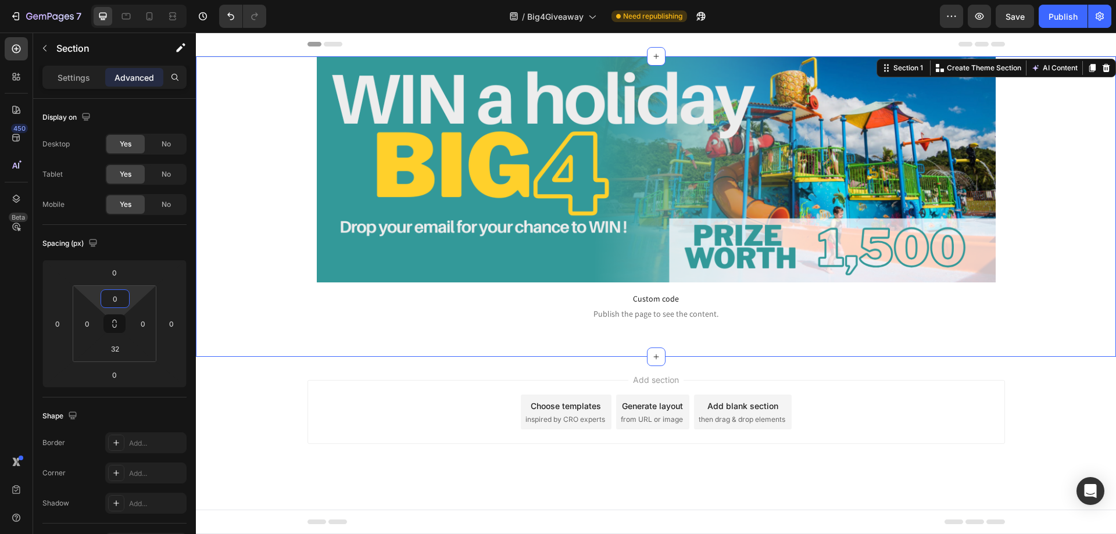
type input "0"
click at [242, 241] on div "Image Row Custom code Publish the page to see the content. Custom Code Row" at bounding box center [656, 197] width 920 height 282
click at [1010, 11] on icon "button" at bounding box center [1015, 16] width 12 height 12
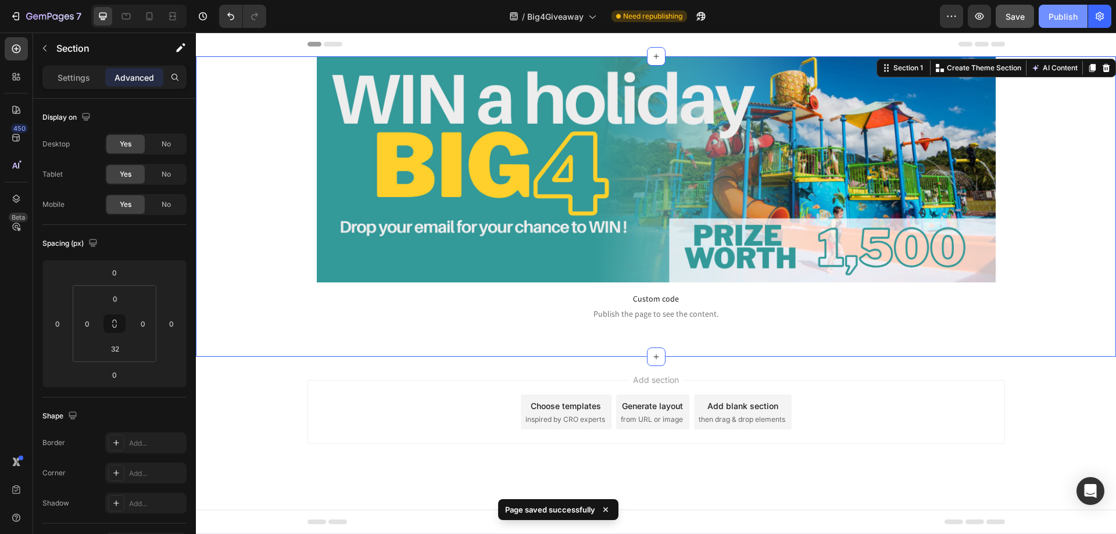
click at [1064, 17] on div "Publish" at bounding box center [1062, 16] width 29 height 12
click at [149, 12] on icon at bounding box center [150, 16] width 12 height 12
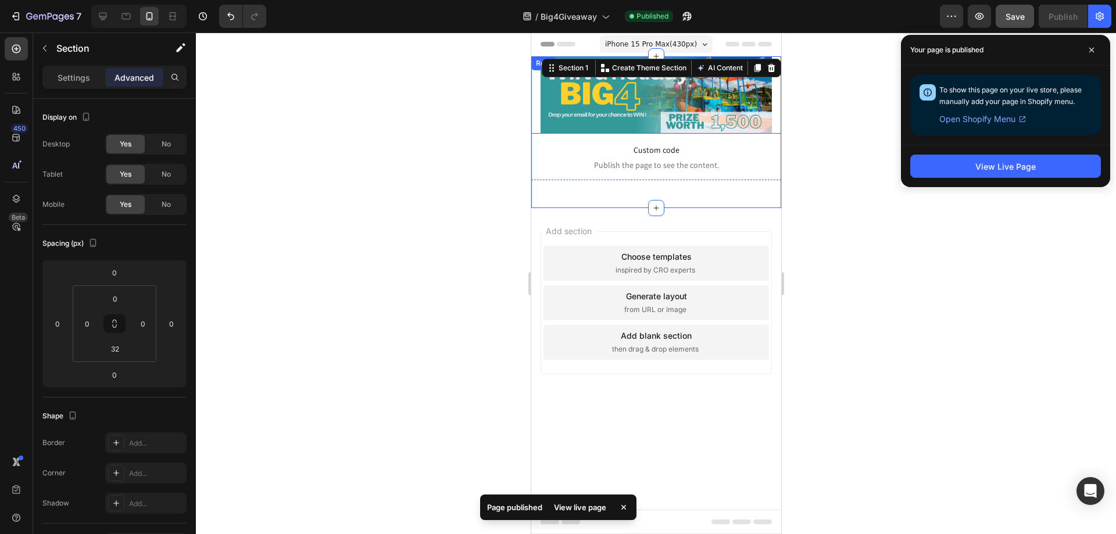
click at [535, 93] on div "Image Row" at bounding box center [656, 94] width 250 height 77
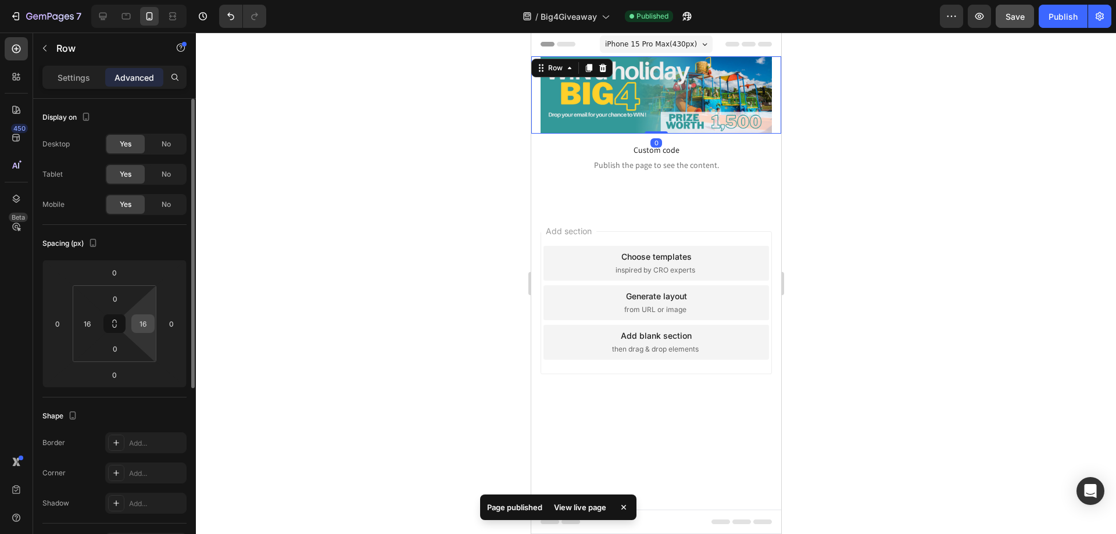
click at [145, 321] on input "16" at bounding box center [142, 323] width 17 height 17
type input "0"
click at [95, 323] on input "16" at bounding box center [86, 323] width 17 height 17
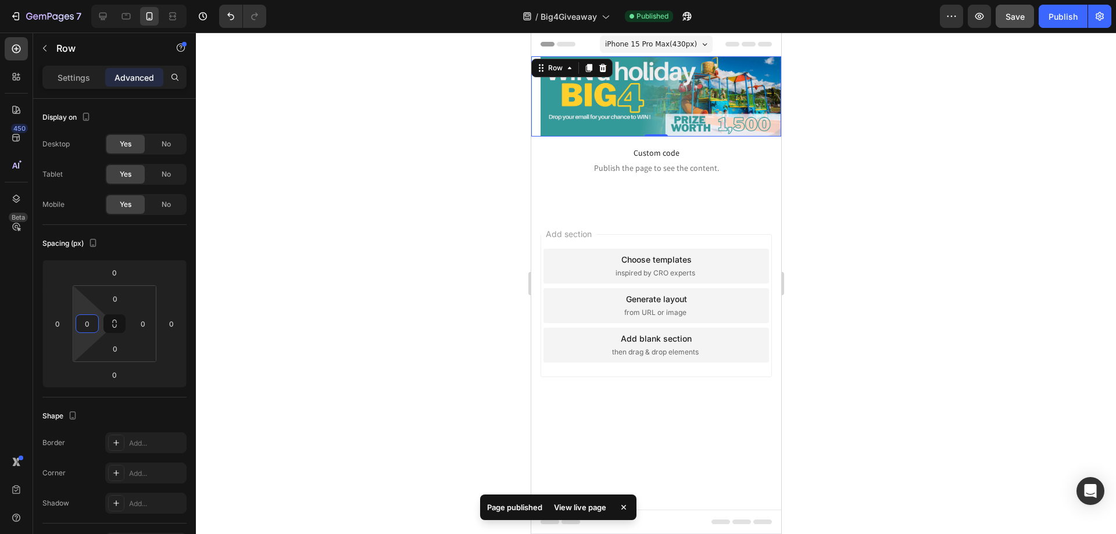
type input "0"
click at [435, 186] on div at bounding box center [656, 284] width 920 height 502
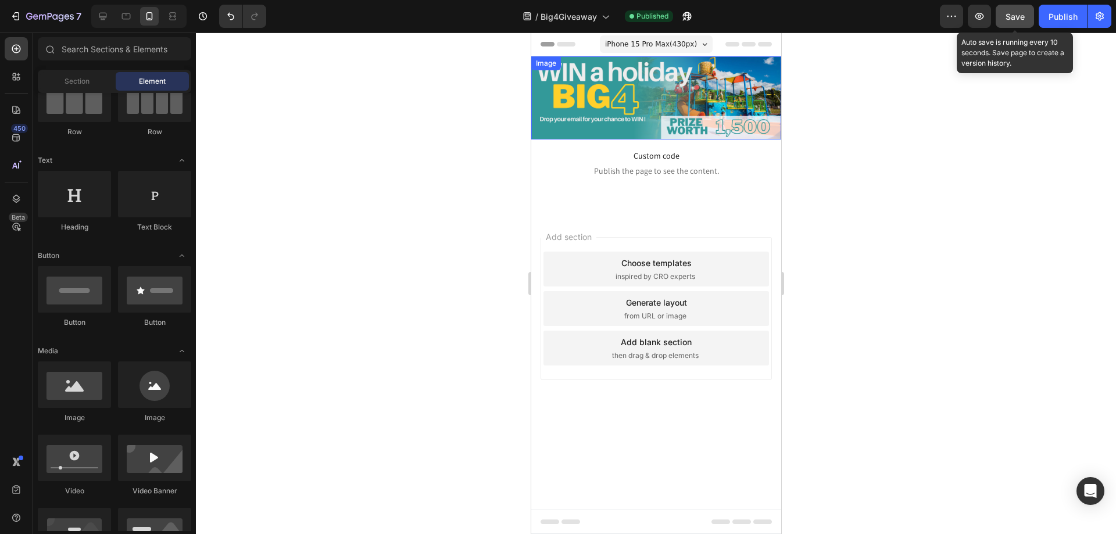
click at [1022, 17] on span "Save" at bounding box center [1014, 17] width 19 height 10
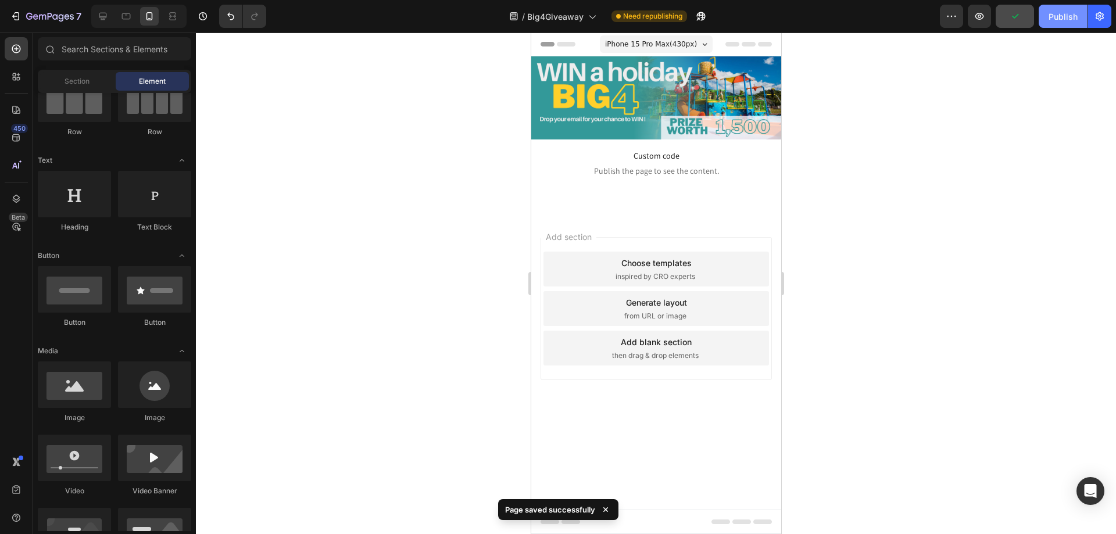
click at [1064, 19] on div "Publish" at bounding box center [1062, 16] width 29 height 12
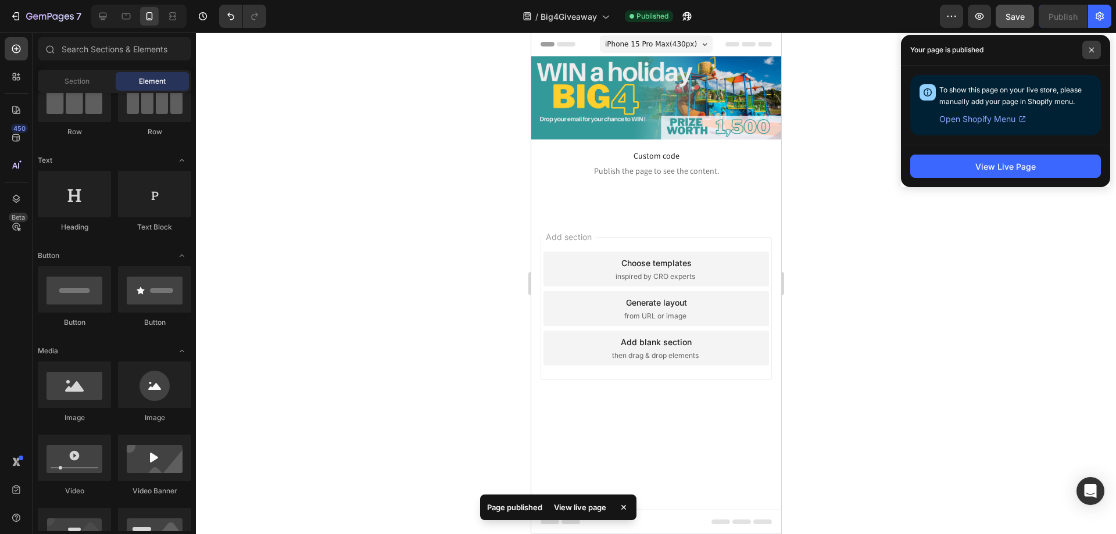
click at [1097, 53] on span at bounding box center [1091, 50] width 19 height 19
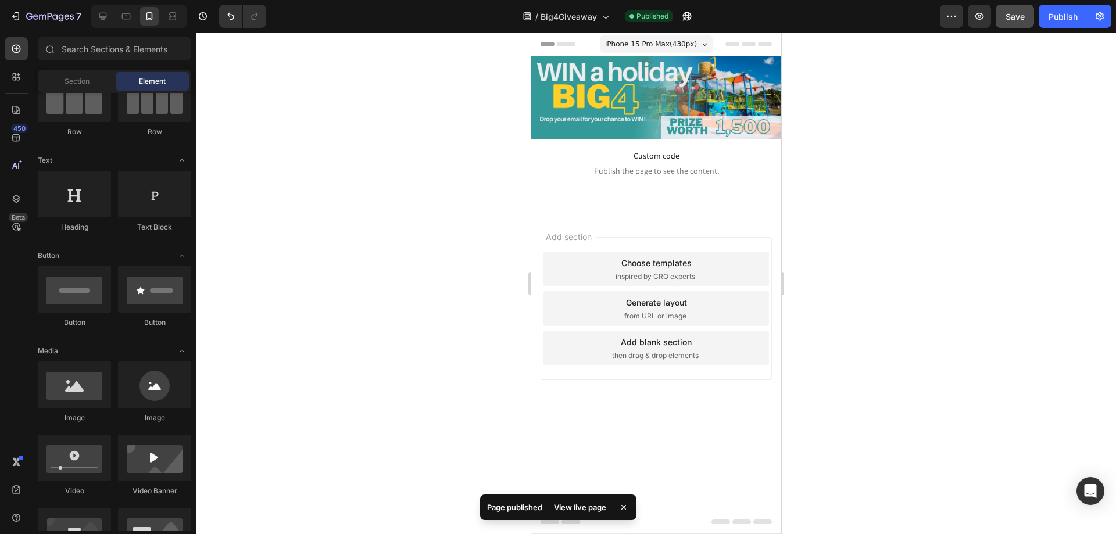
drag, startPoint x: 840, startPoint y: 171, endPoint x: 218, endPoint y: 142, distance: 623.1
click at [840, 171] on div at bounding box center [656, 284] width 920 height 502
click at [366, 142] on div at bounding box center [656, 284] width 920 height 502
click at [424, 141] on div at bounding box center [656, 284] width 920 height 502
drag, startPoint x: 423, startPoint y: 141, endPoint x: 416, endPoint y: 137, distance: 7.8
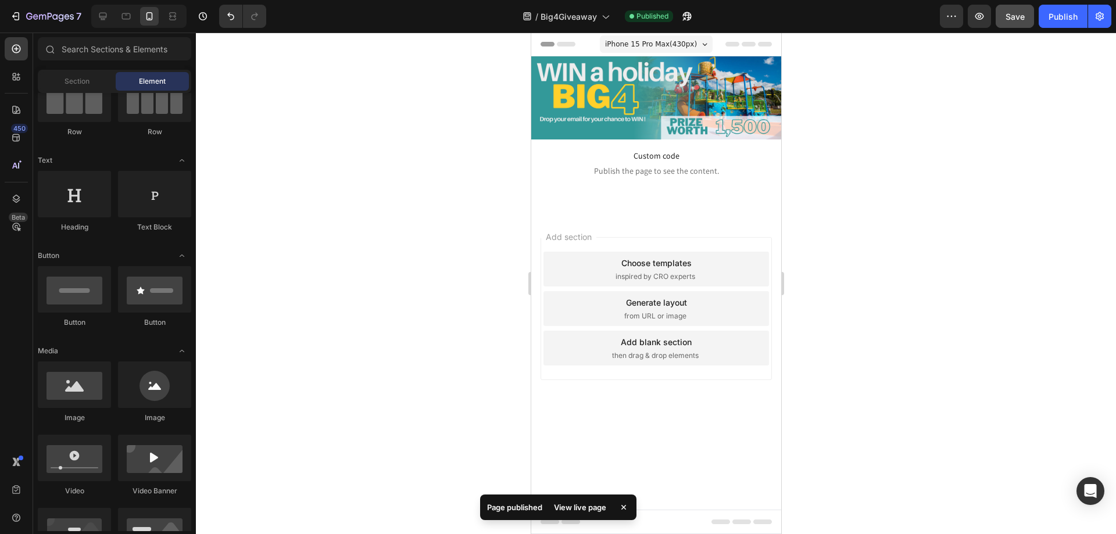
click at [417, 138] on div at bounding box center [656, 284] width 920 height 502
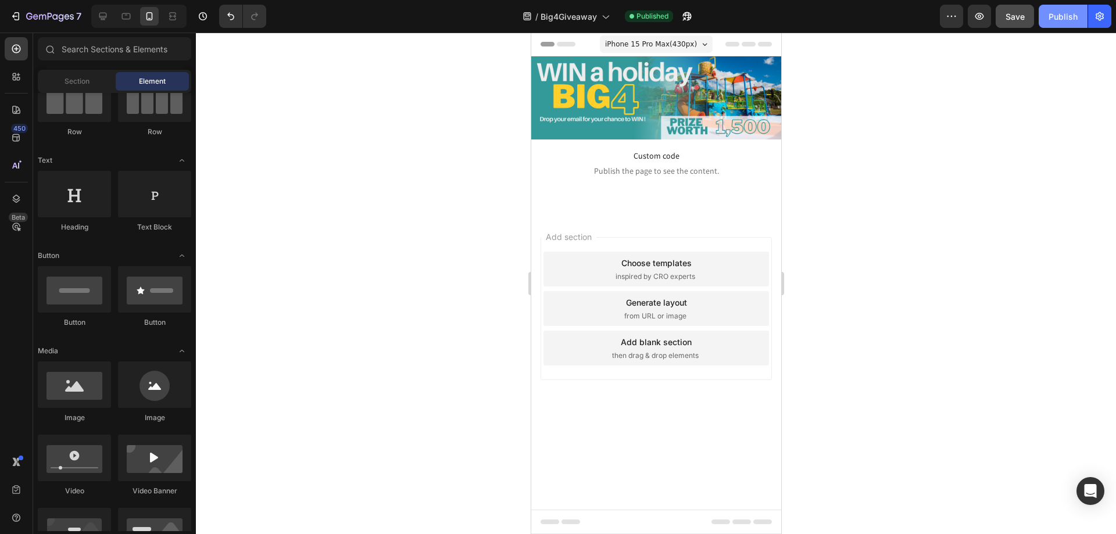
click at [1062, 9] on button "Publish" at bounding box center [1062, 16] width 49 height 23
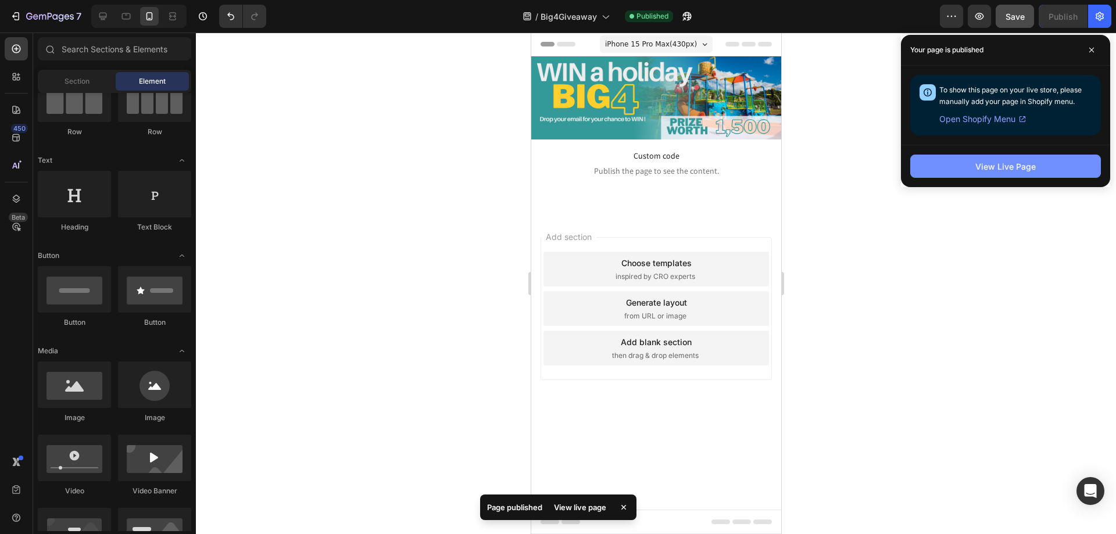
click at [1022, 162] on div "View Live Page" at bounding box center [1005, 166] width 60 height 12
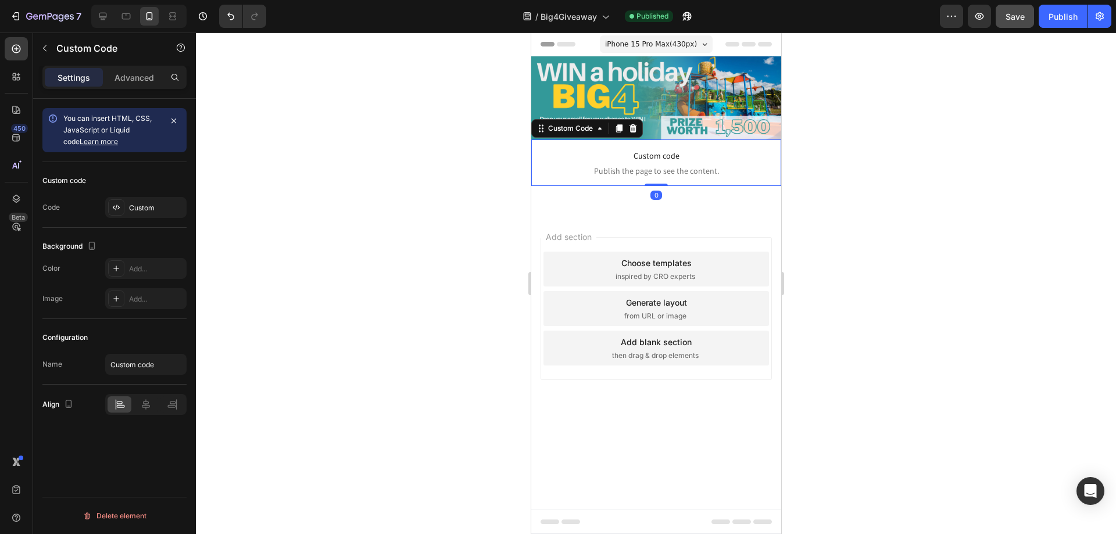
click at [639, 145] on p "Custom code Publish the page to see the content." at bounding box center [656, 162] width 250 height 46
click at [639, 107] on img at bounding box center [656, 97] width 250 height 83
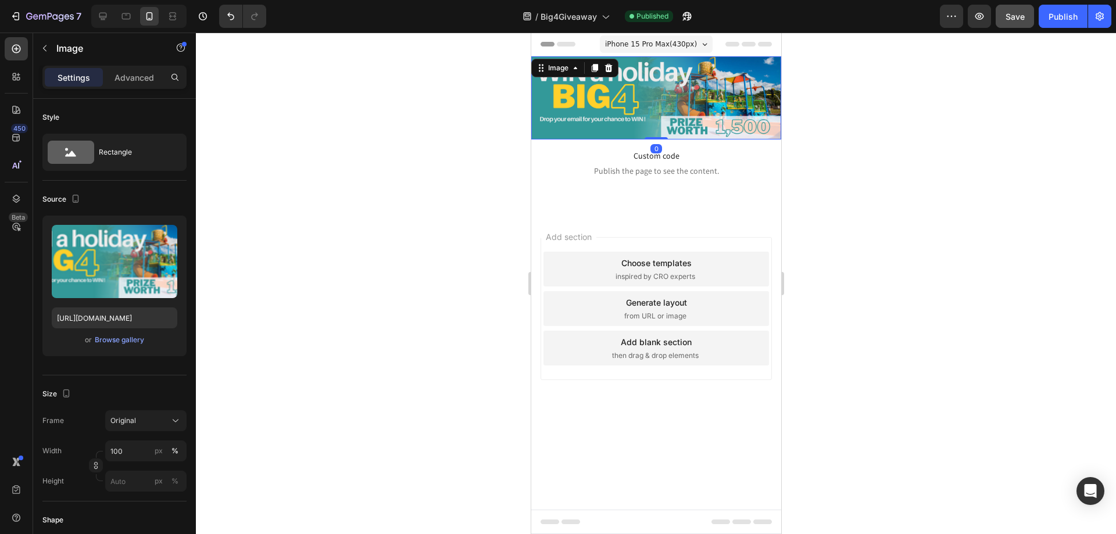
click at [141, 77] on p "Advanced" at bounding box center [134, 77] width 40 height 12
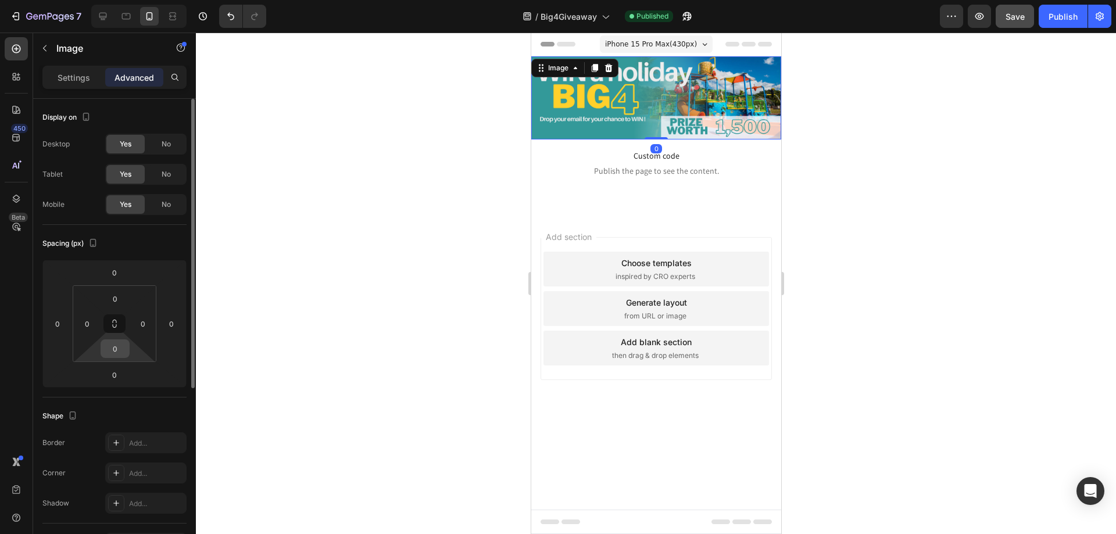
click at [129, 353] on div "0" at bounding box center [115, 348] width 29 height 19
click at [129, 348] on div "0" at bounding box center [115, 348] width 29 height 19
click at [123, 349] on input "0" at bounding box center [114, 348] width 23 height 17
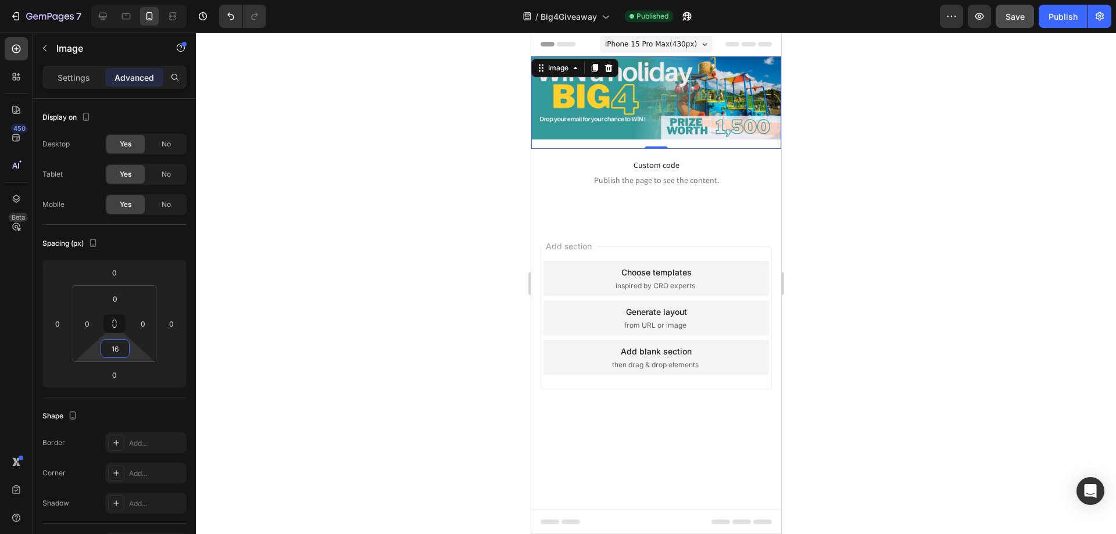
type input "16"
click at [378, 269] on div at bounding box center [656, 284] width 920 height 502
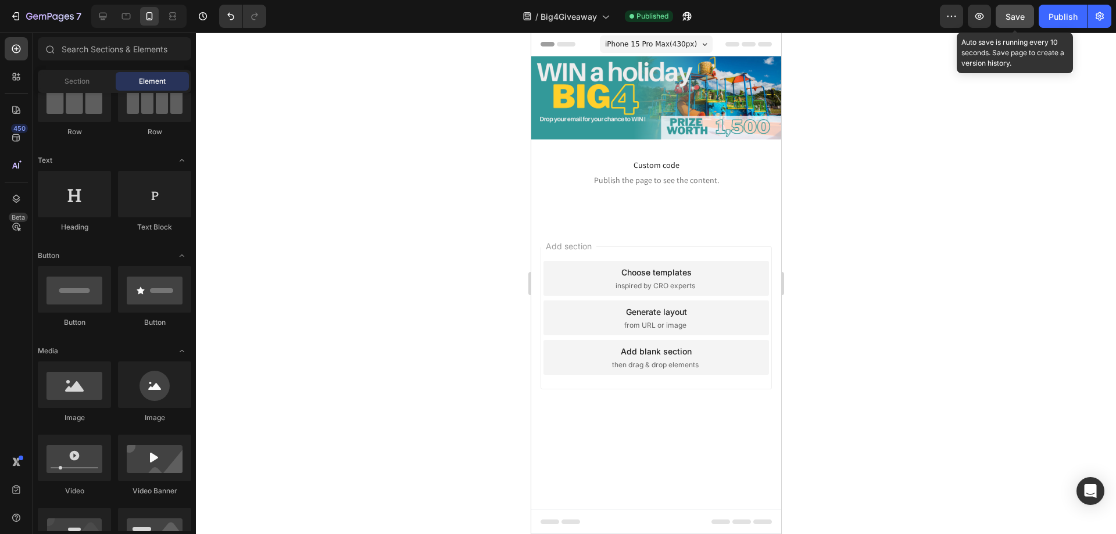
click at [1026, 16] on button "Save" at bounding box center [1014, 16] width 38 height 23
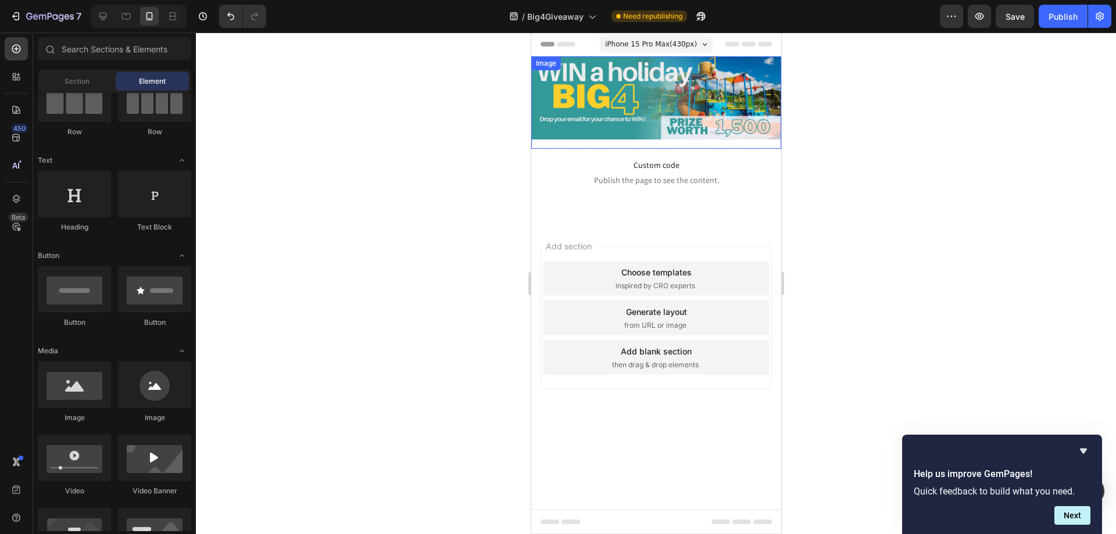
click at [617, 139] on img at bounding box center [656, 97] width 250 height 83
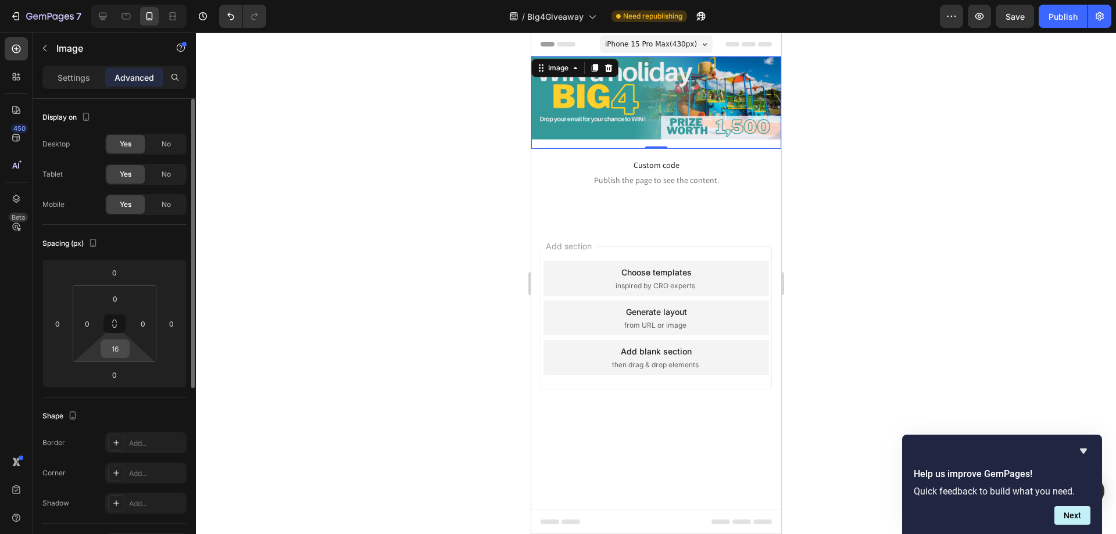
click at [124, 348] on input "16" at bounding box center [114, 348] width 23 height 17
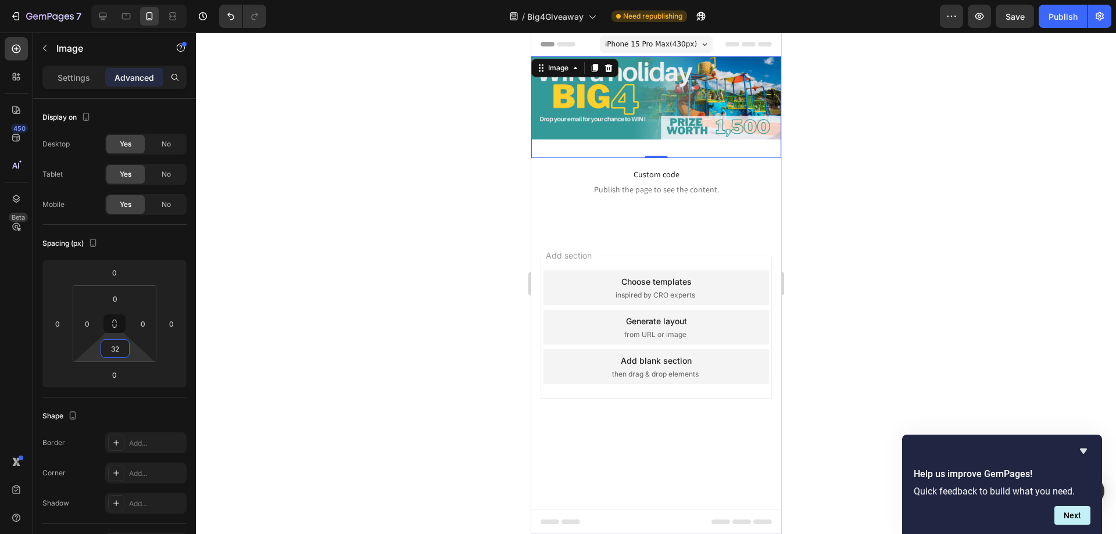
type input "32"
click at [419, 300] on div at bounding box center [656, 284] width 920 height 502
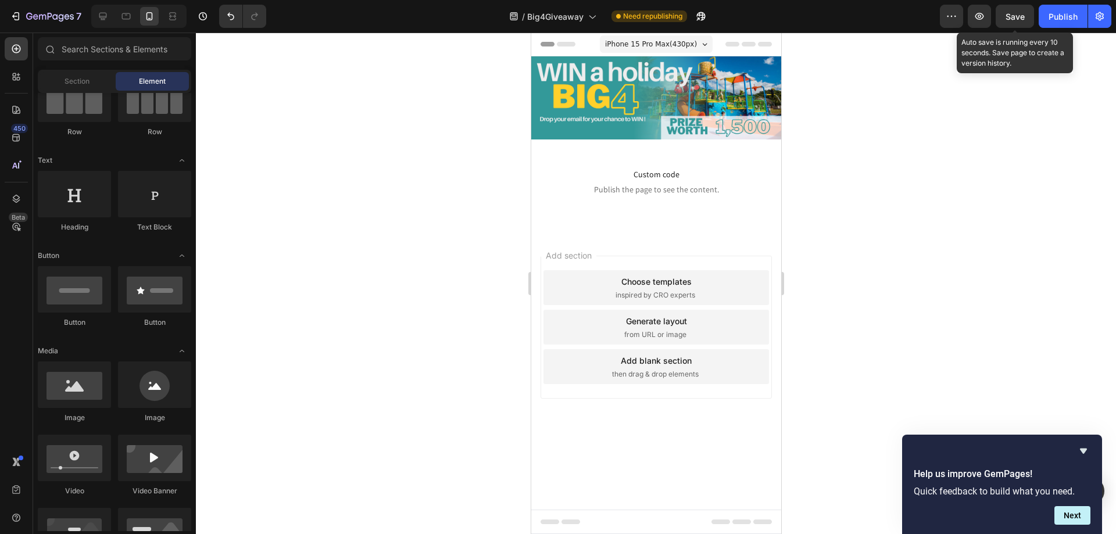
click at [1008, 10] on div "Save" at bounding box center [1014, 16] width 19 height 12
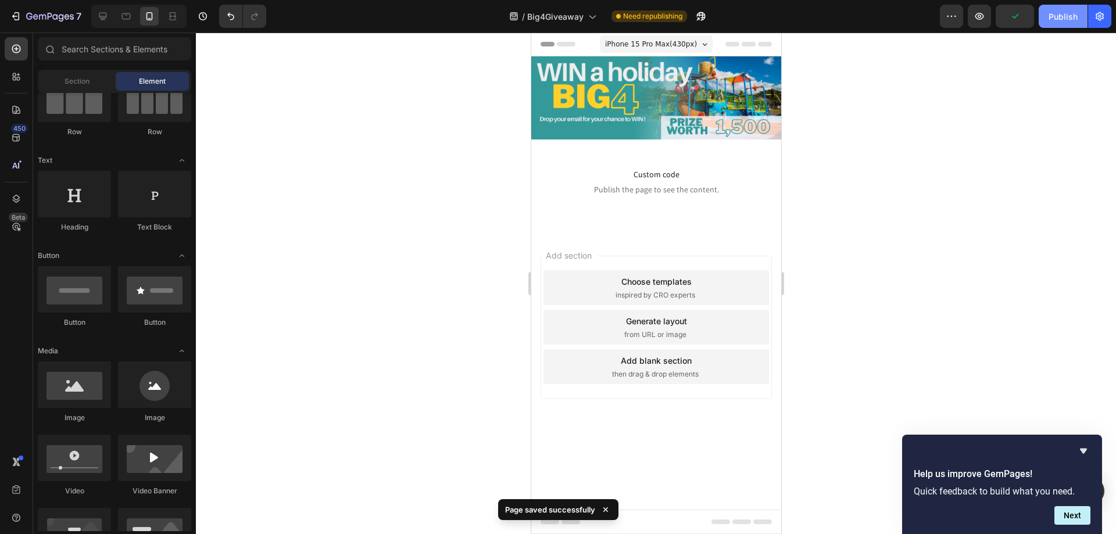
click at [1054, 19] on div "Publish" at bounding box center [1062, 16] width 29 height 12
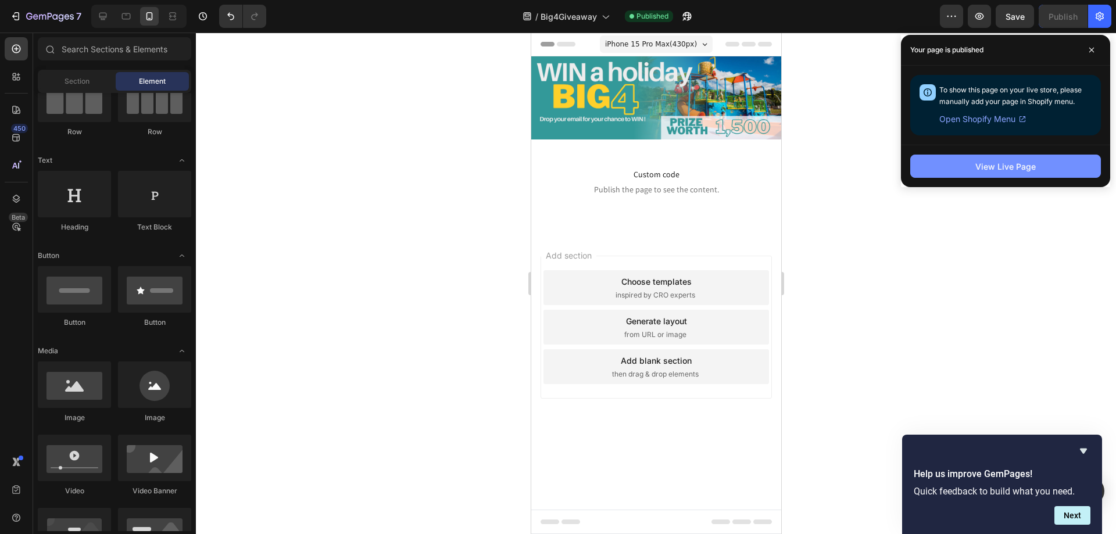
click at [1030, 167] on div "View Live Page" at bounding box center [1005, 166] width 60 height 12
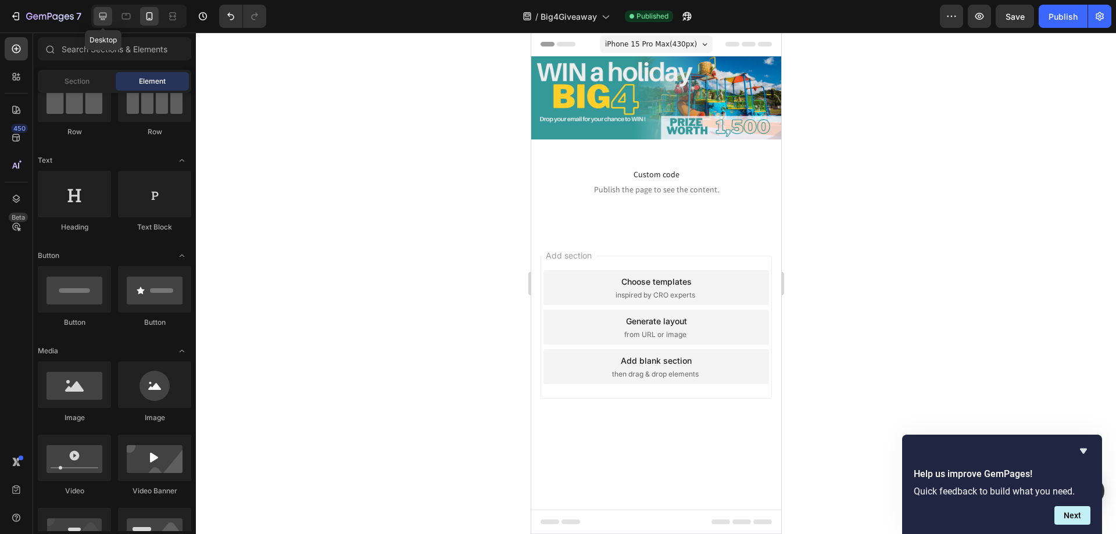
click at [101, 18] on icon at bounding box center [103, 17] width 8 height 8
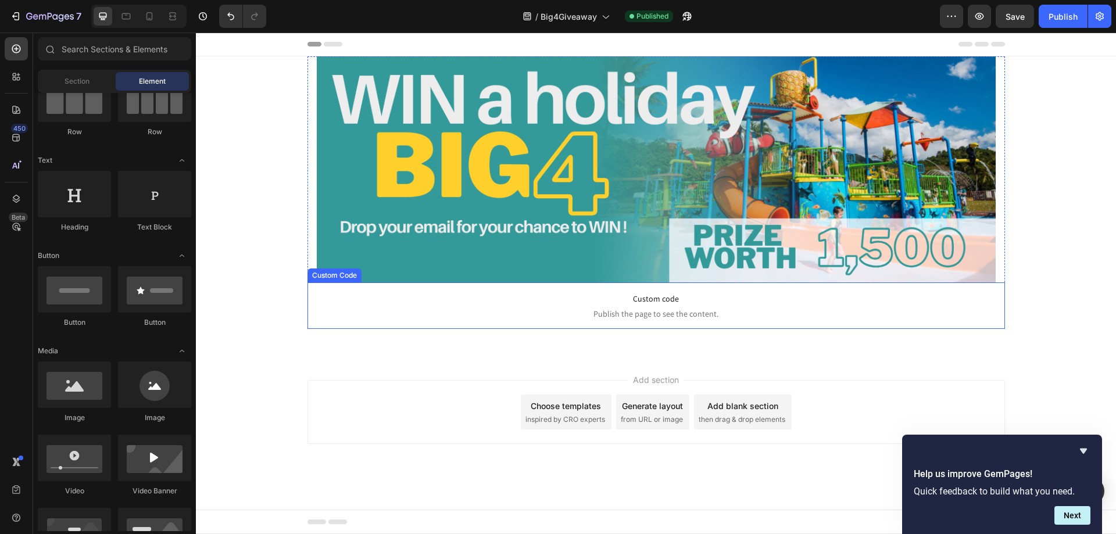
click at [624, 249] on img at bounding box center [656, 169] width 679 height 226
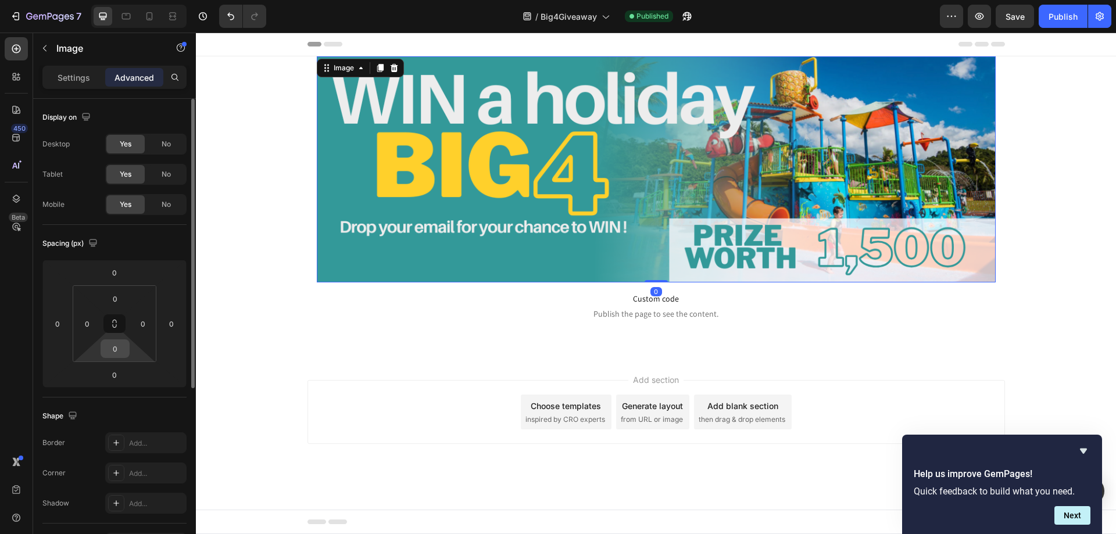
click at [118, 353] on input "0" at bounding box center [114, 348] width 23 height 17
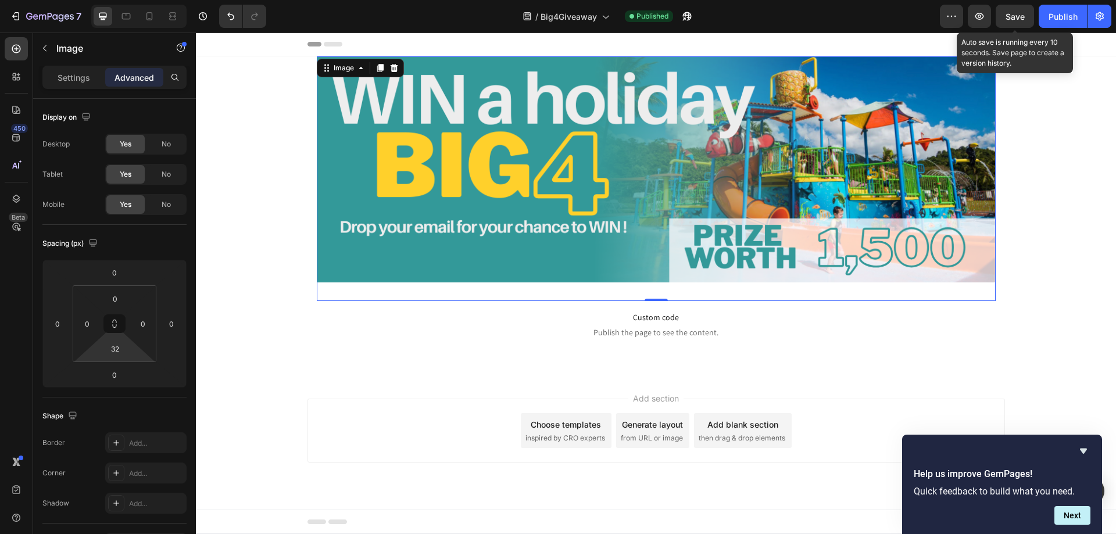
click at [1022, 13] on span "Save" at bounding box center [1014, 17] width 19 height 10
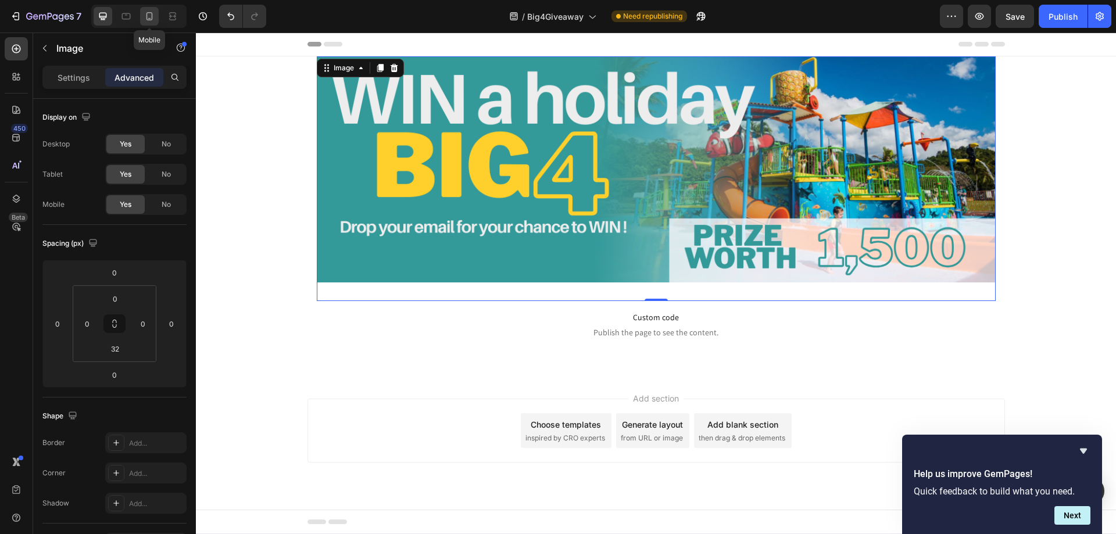
click at [146, 20] on icon at bounding box center [150, 16] width 12 height 12
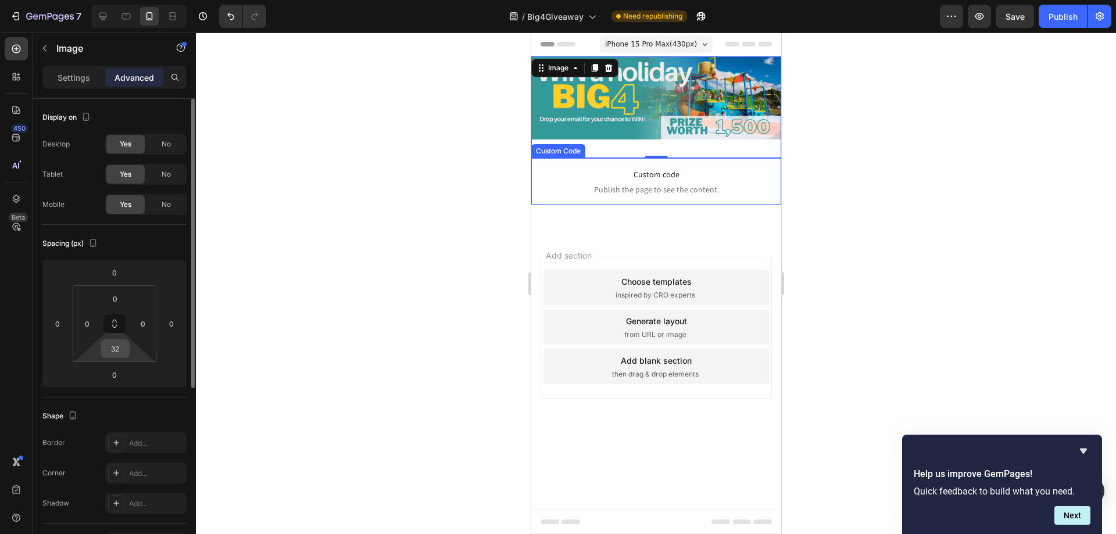
click at [123, 347] on input "32" at bounding box center [114, 348] width 23 height 17
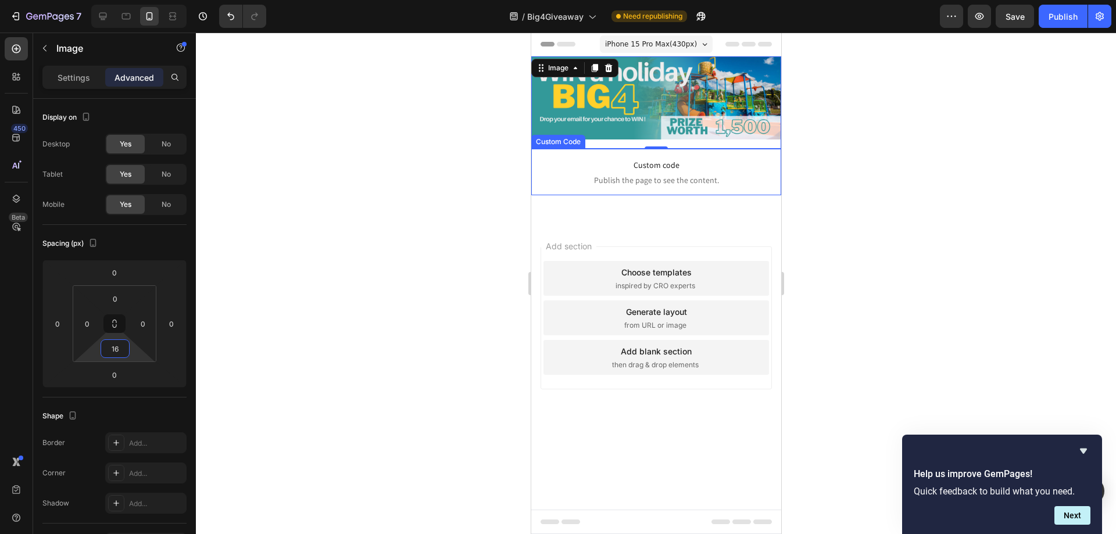
type input "16"
click at [409, 246] on div at bounding box center [656, 284] width 920 height 502
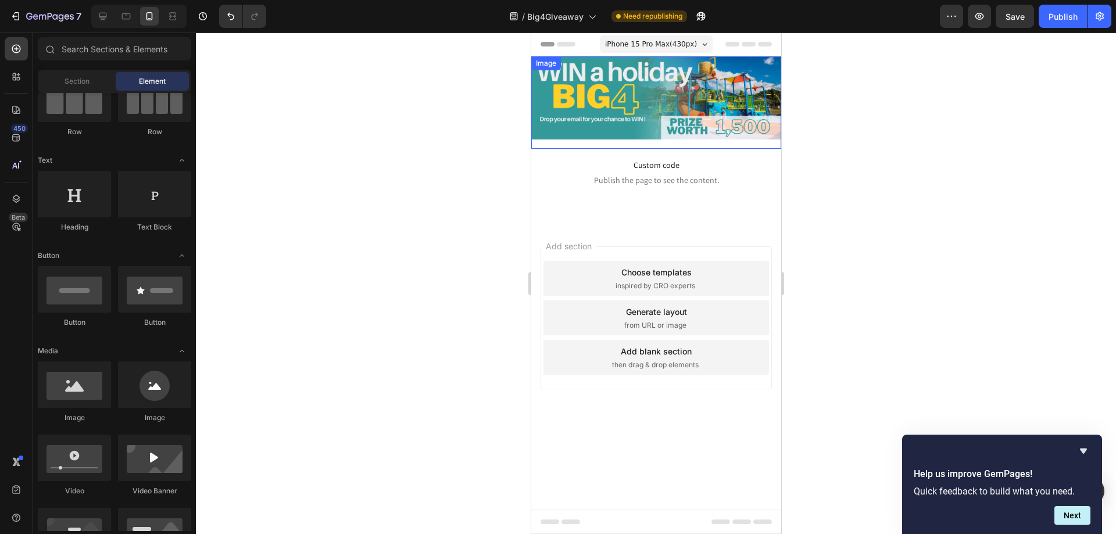
click at [600, 63] on img at bounding box center [656, 97] width 250 height 83
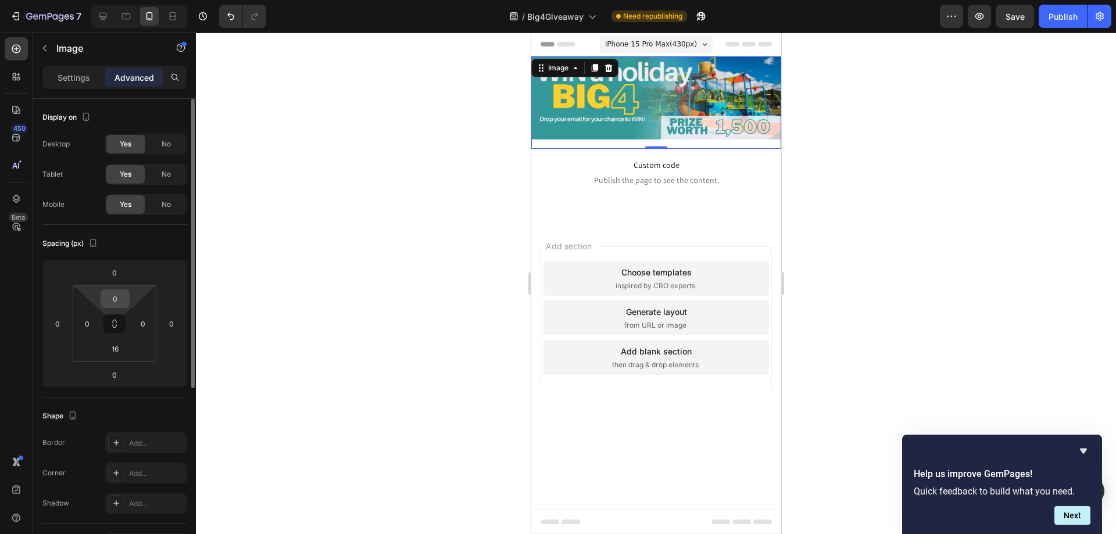
click at [120, 302] on input "0" at bounding box center [114, 298] width 23 height 17
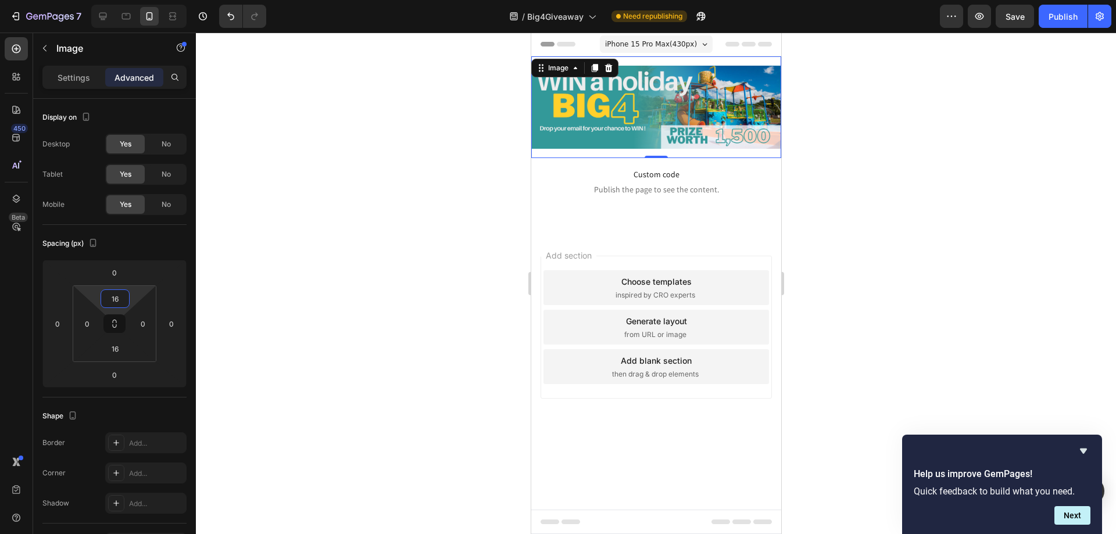
type input "16"
click at [364, 220] on div at bounding box center [656, 284] width 920 height 502
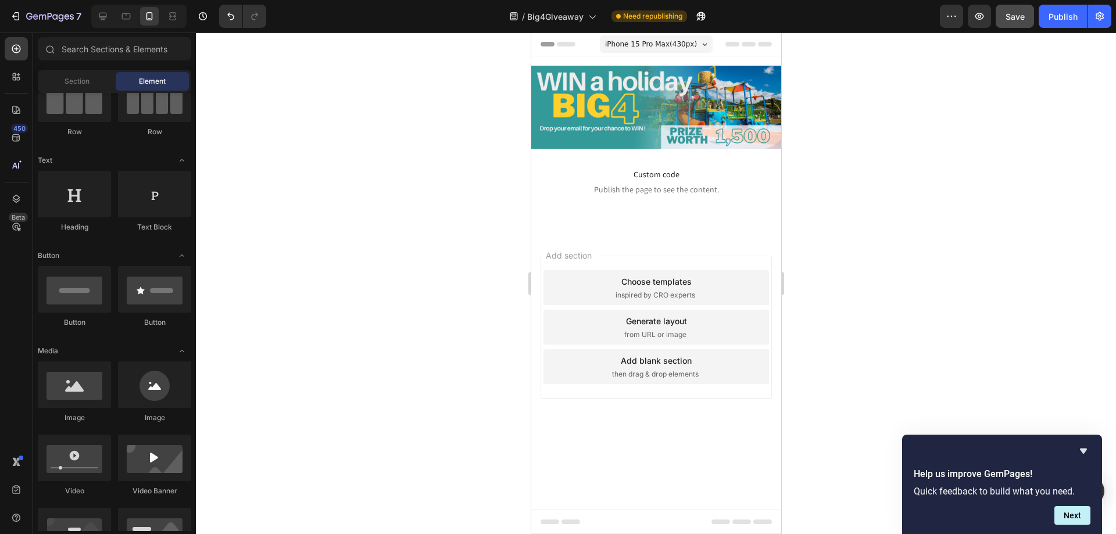
click at [1010, 24] on button "Save" at bounding box center [1014, 16] width 38 height 23
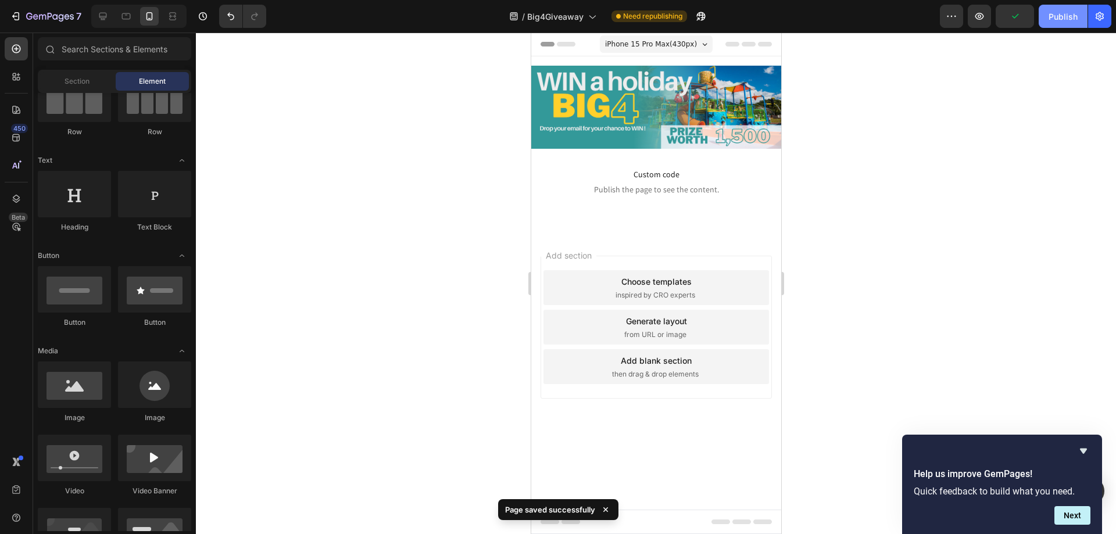
click at [1059, 20] on div "Publish" at bounding box center [1062, 16] width 29 height 12
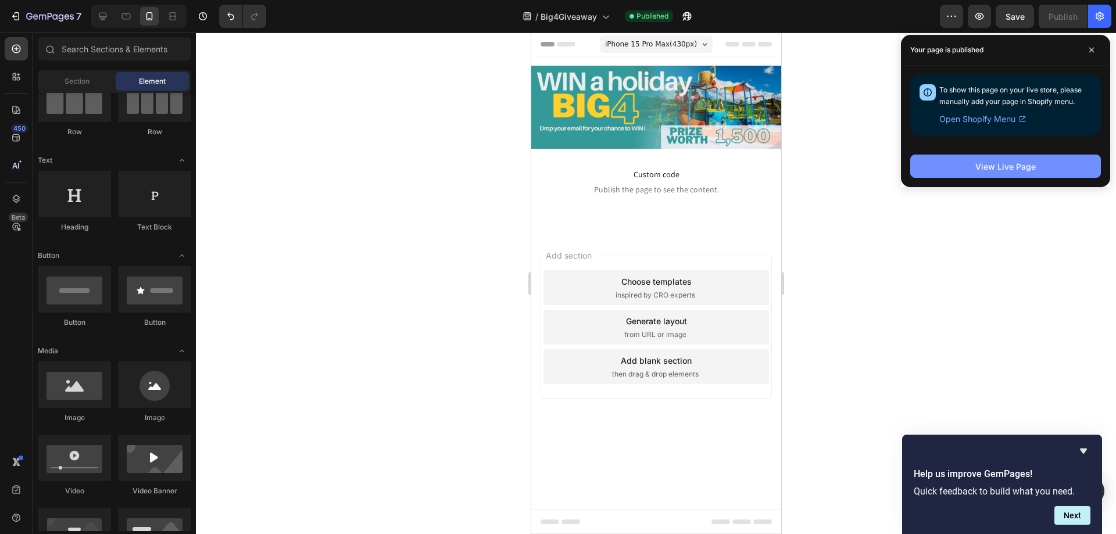
click at [970, 166] on button "View Live Page" at bounding box center [1005, 166] width 191 height 23
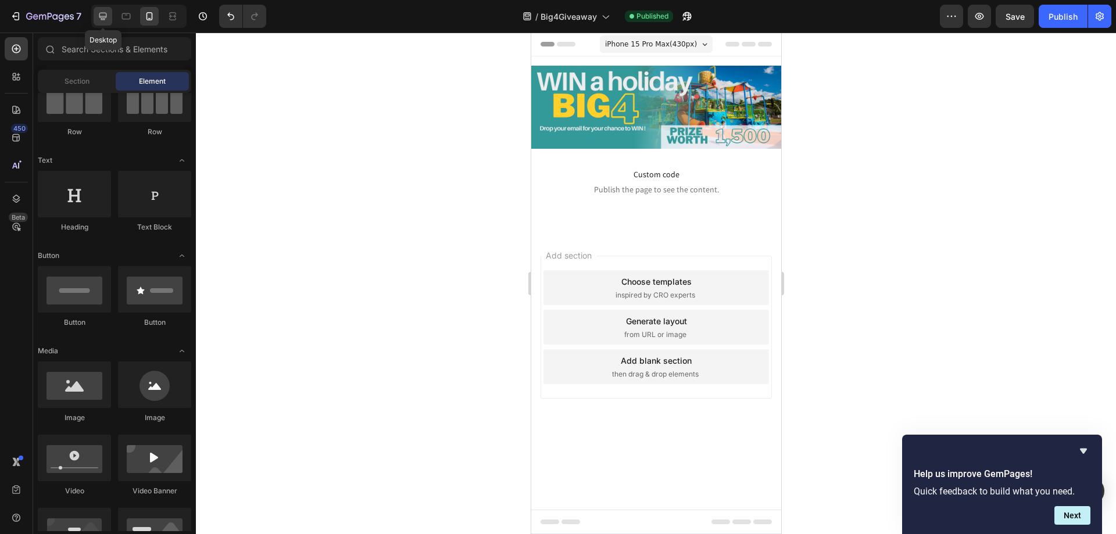
drag, startPoint x: 105, startPoint y: 15, endPoint x: 65, endPoint y: 50, distance: 53.6
click at [105, 15] on icon at bounding box center [103, 16] width 12 height 12
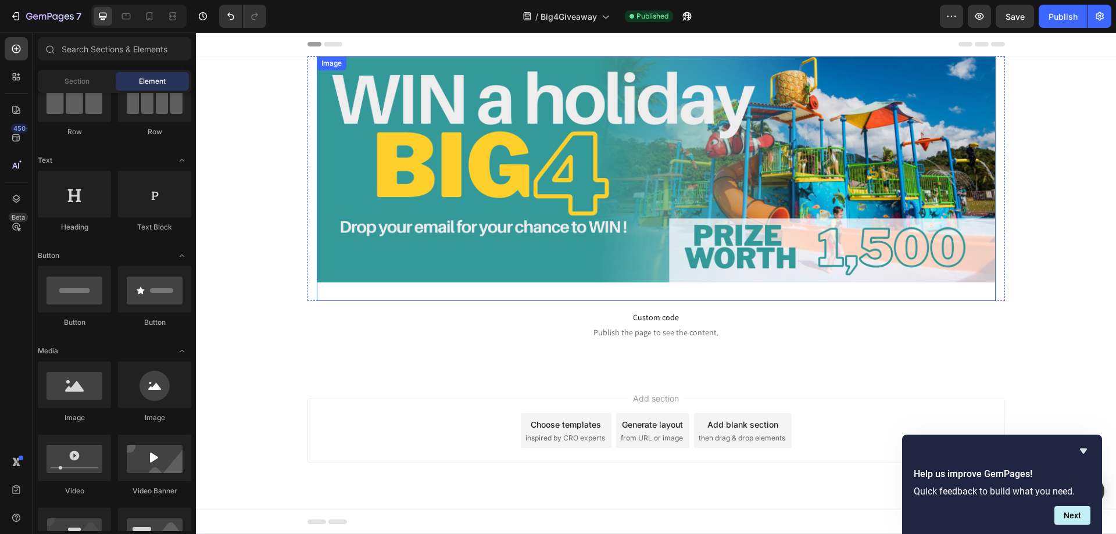
click at [436, 150] on img at bounding box center [656, 169] width 679 height 226
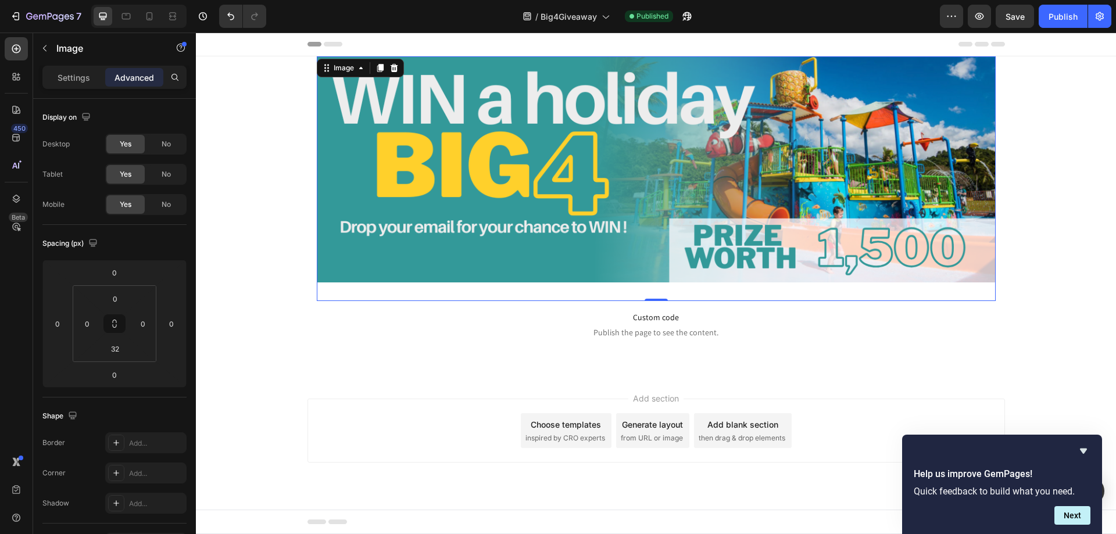
click at [531, 155] on img at bounding box center [656, 169] width 679 height 226
click at [343, 64] on div "Image" at bounding box center [343, 68] width 25 height 10
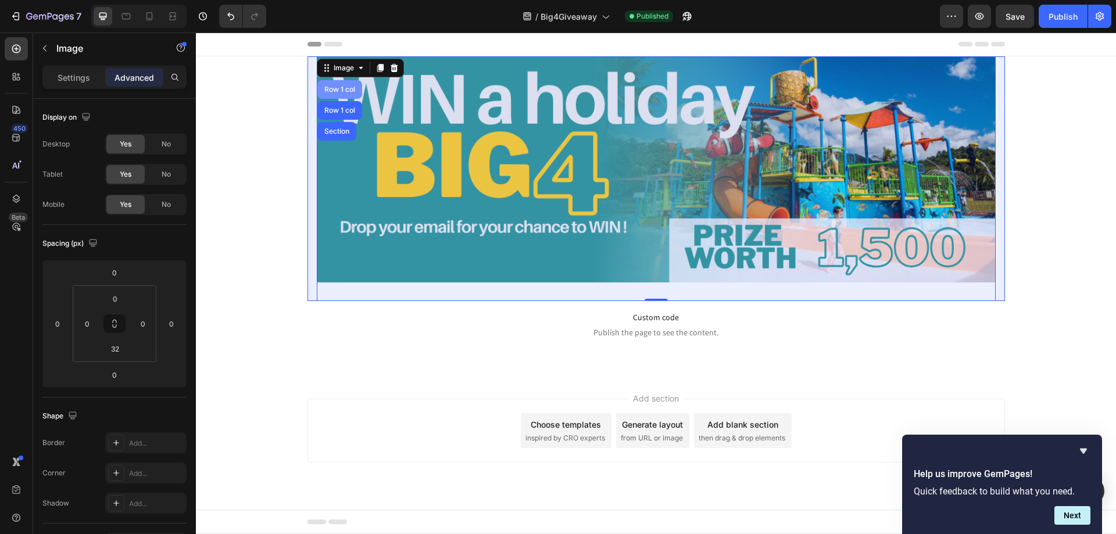
click at [339, 94] on div "Row 1 col" at bounding box center [339, 89] width 45 height 19
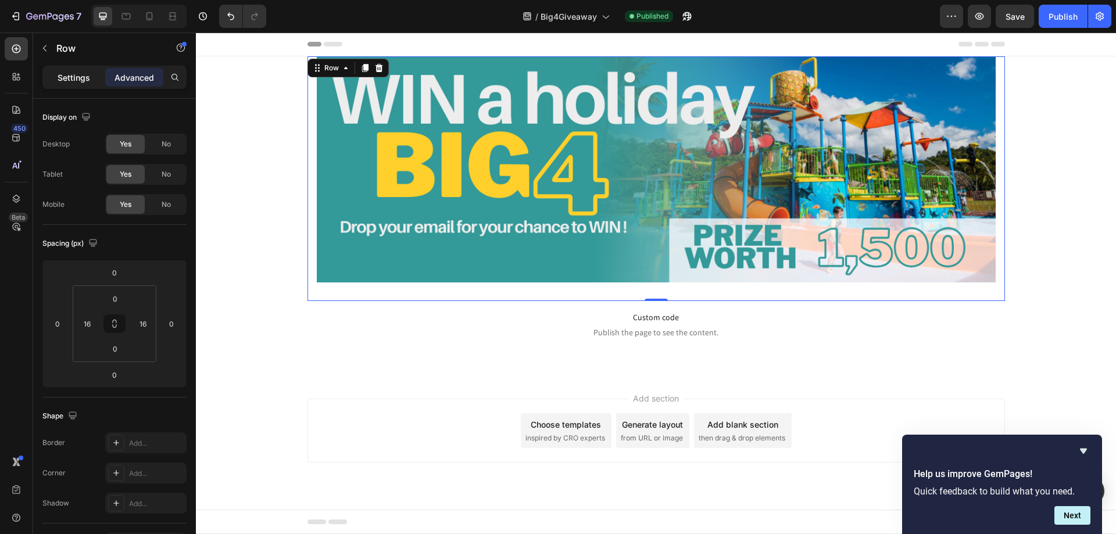
click at [83, 80] on p "Settings" at bounding box center [74, 77] width 33 height 12
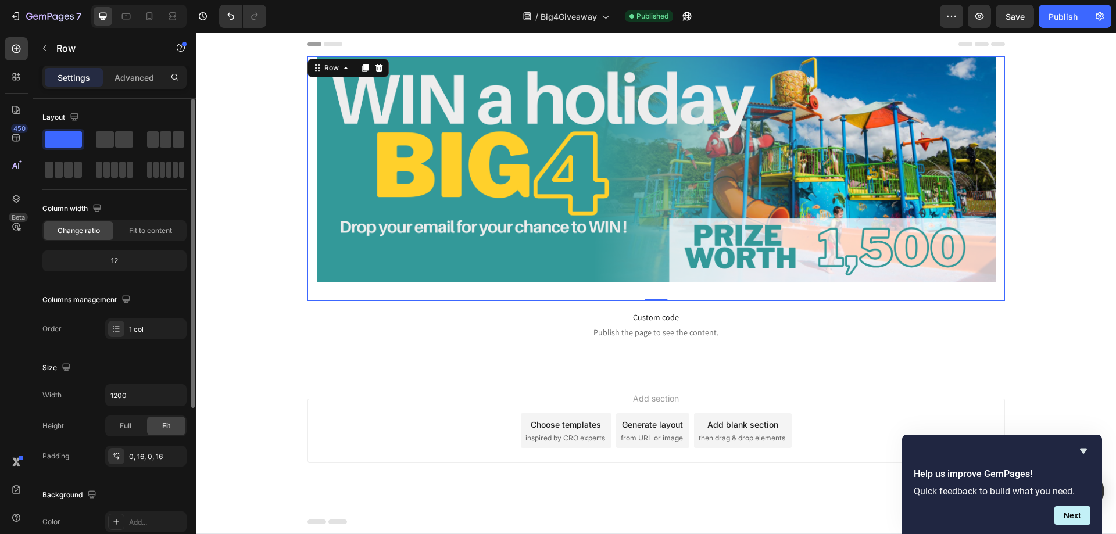
scroll to position [58, 0]
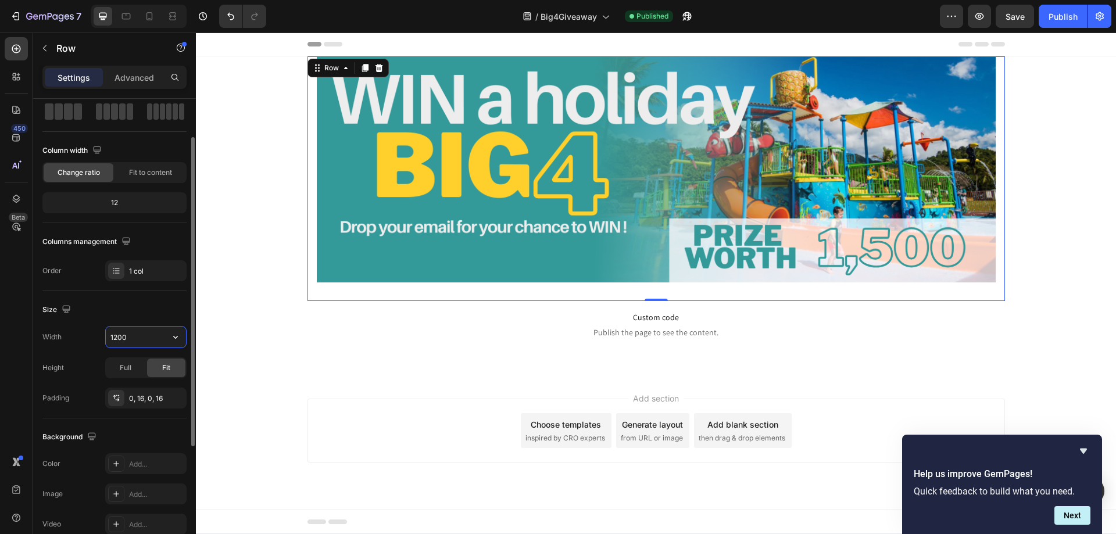
click at [137, 334] on input "1200" at bounding box center [146, 337] width 80 height 21
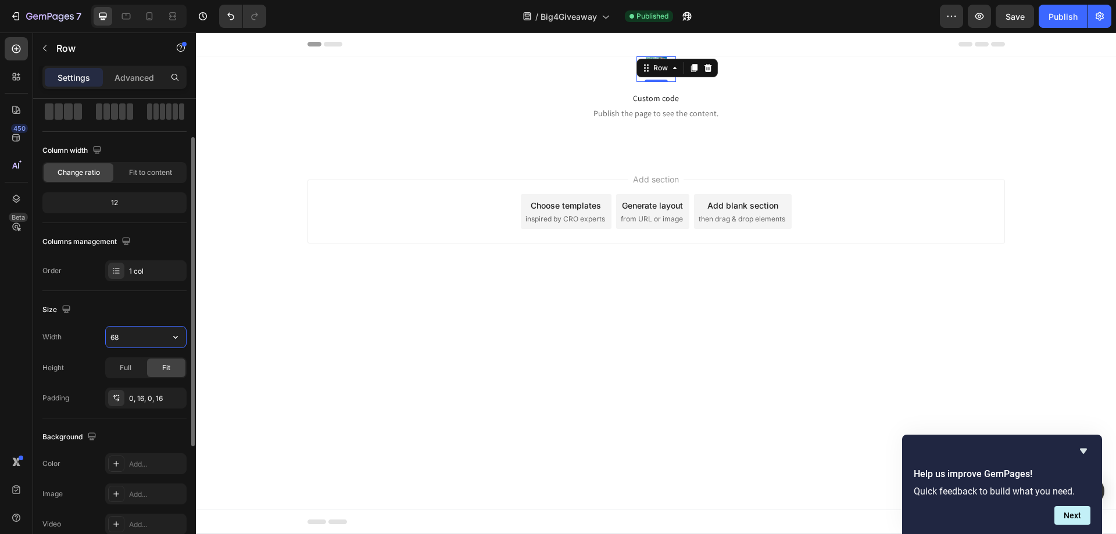
type input "6"
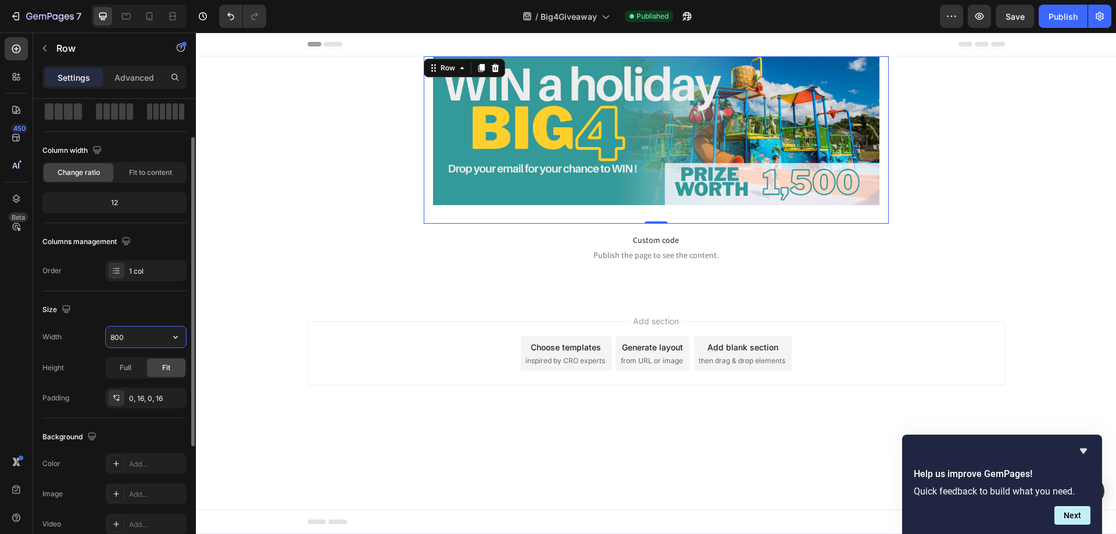
drag, startPoint x: 131, startPoint y: 334, endPoint x: 64, endPoint y: 321, distance: 68.5
click at [64, 321] on div "Size Width 800 Height Full Fit Padding 0, 16, 0, 16" at bounding box center [114, 354] width 144 height 127
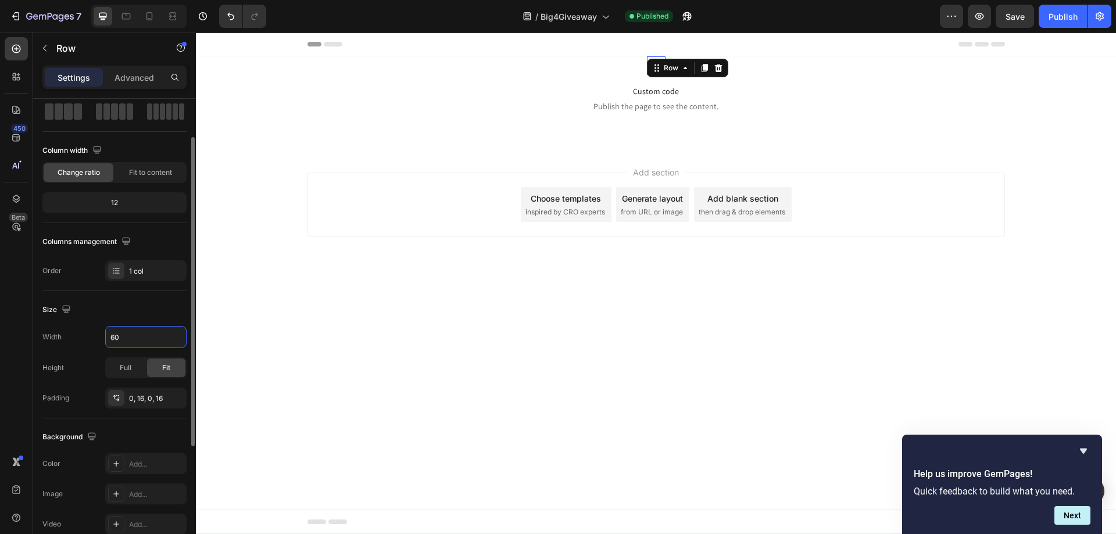
type input "600"
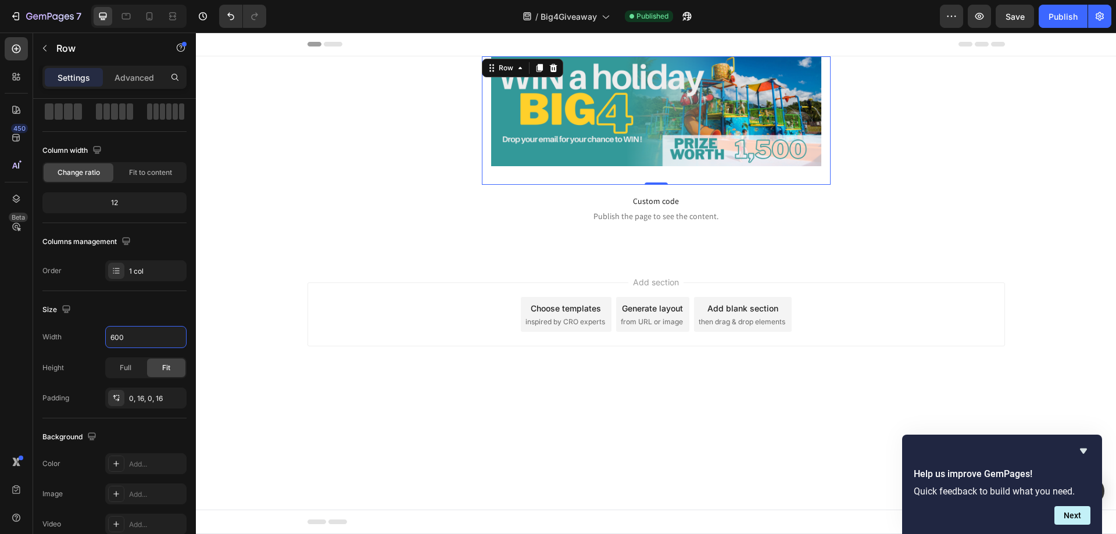
click at [375, 231] on div "Image Row 0 Custom code Publish the page to see the content. Custom Code Row" at bounding box center [656, 148] width 920 height 184
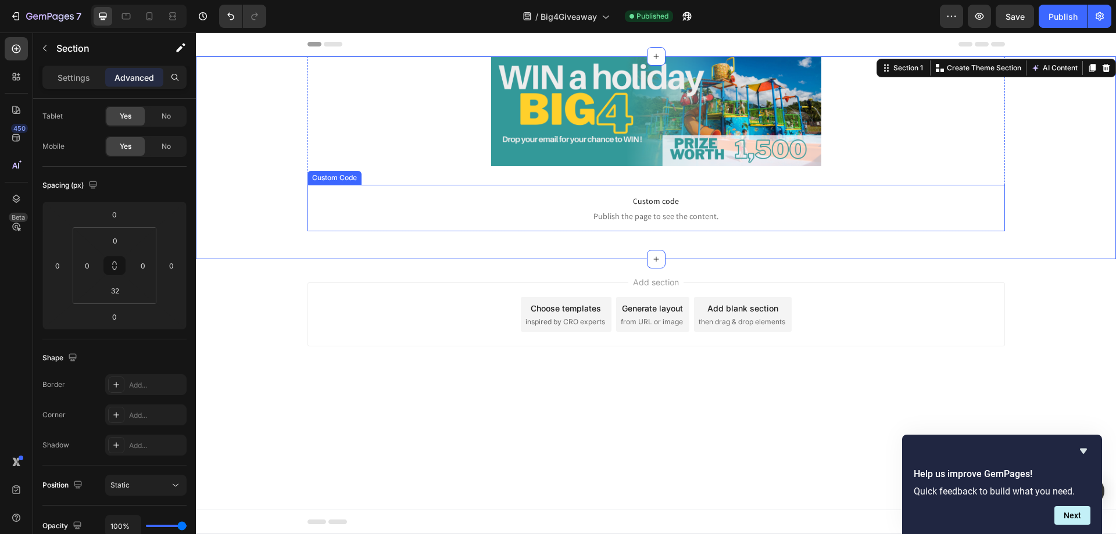
scroll to position [0, 0]
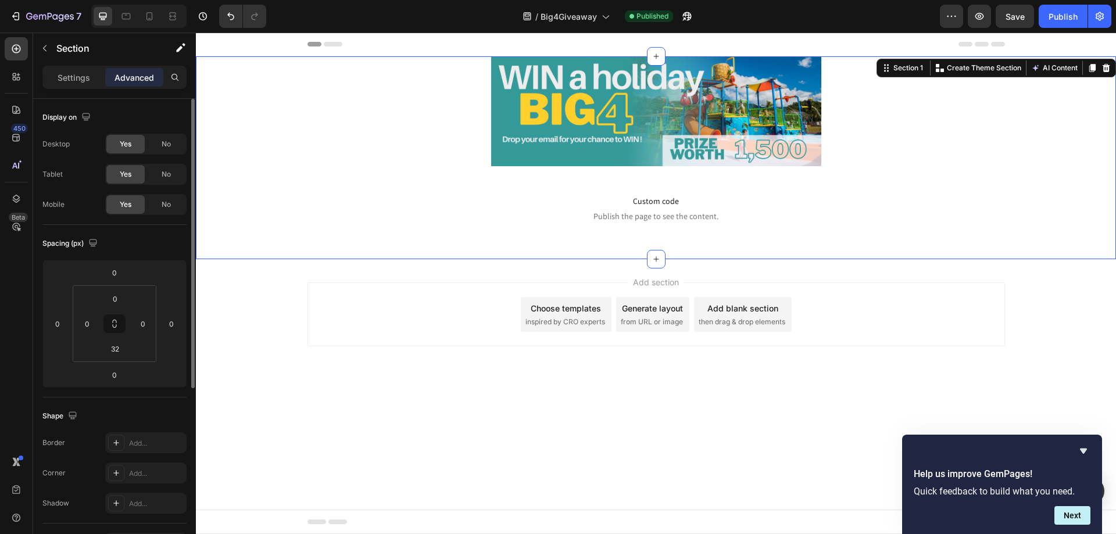
click at [307, 352] on div "Add section Choose templates inspired by CRO experts Generate layout from URL o…" at bounding box center [656, 330] width 920 height 143
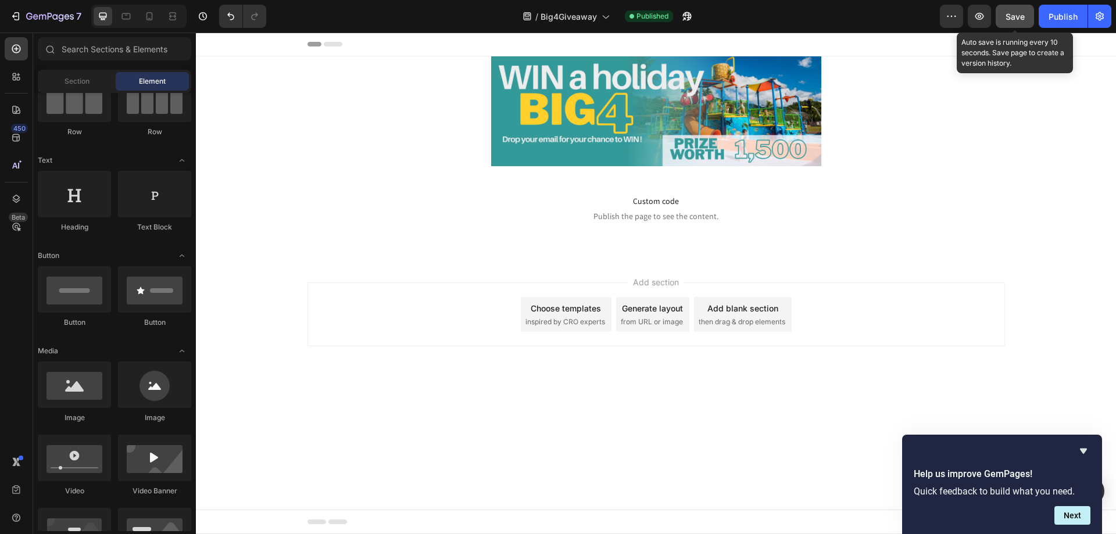
click at [1009, 15] on span "Save" at bounding box center [1014, 17] width 19 height 10
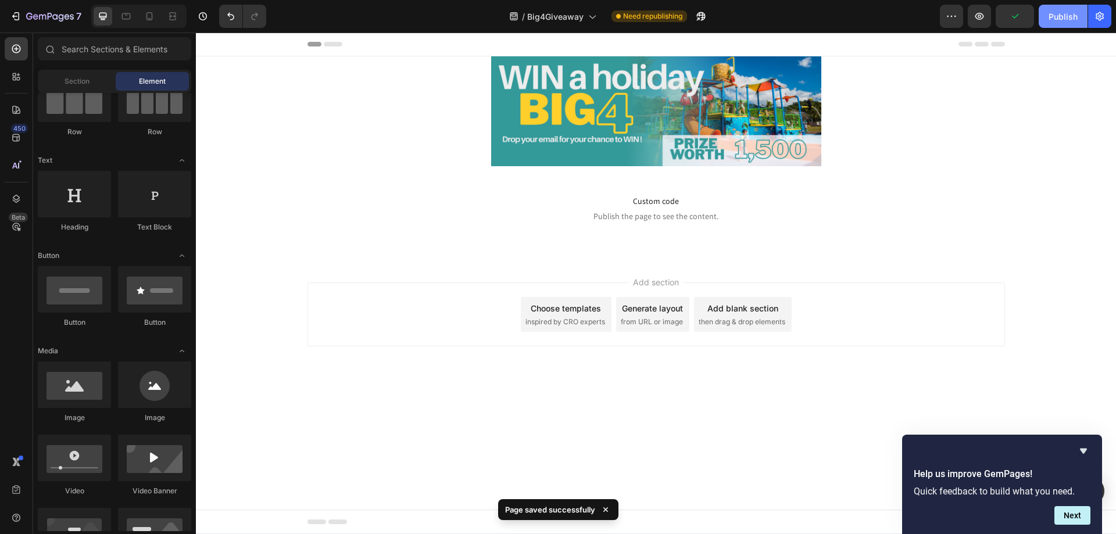
click at [1054, 13] on div "Publish" at bounding box center [1062, 16] width 29 height 12
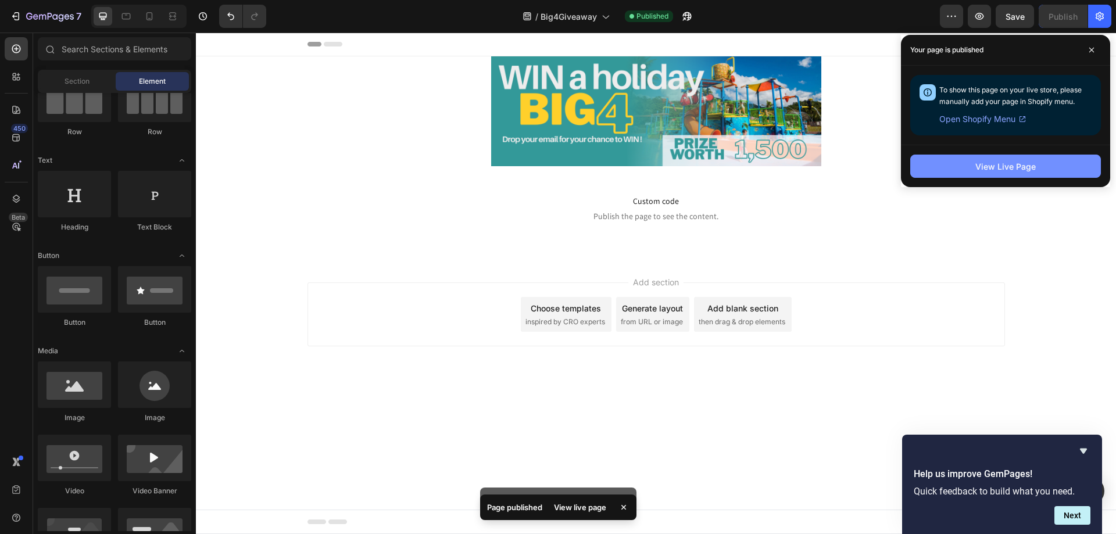
click at [1023, 165] on div "View Live Page" at bounding box center [1005, 166] width 60 height 12
